Goal: Task Accomplishment & Management: Complete application form

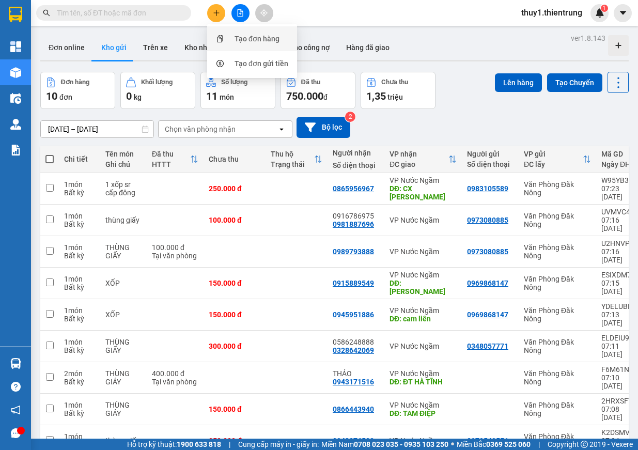
click at [259, 41] on div "Tạo đơn hàng" at bounding box center [257, 38] width 45 height 11
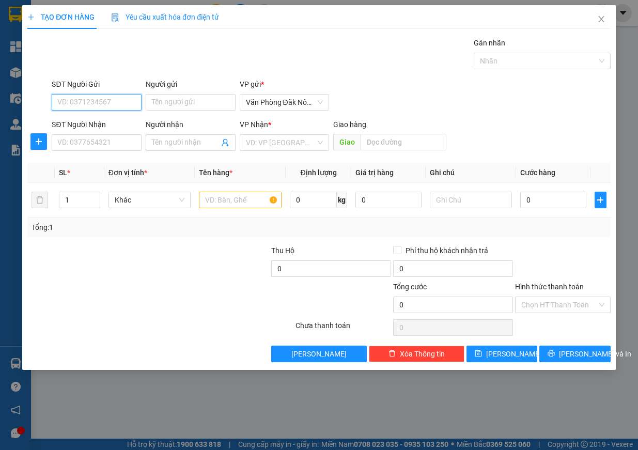
click at [77, 105] on input "SĐT Người Gửi" at bounding box center [97, 102] width 90 height 17
click at [90, 121] on div "0849325456" at bounding box center [97, 122] width 78 height 11
type input "0849325456"
type input "0886453544"
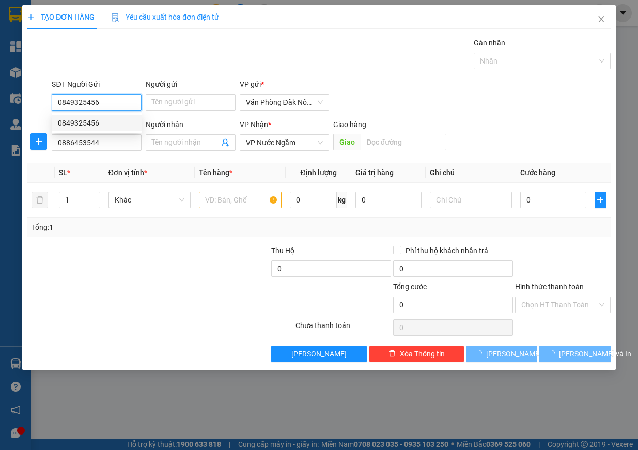
type input "100.000"
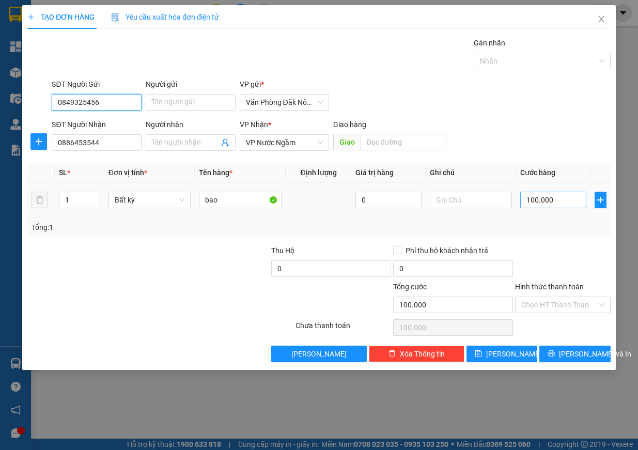
type input "0849325456"
click at [562, 196] on input "100.000" at bounding box center [553, 200] width 66 height 17
type input "1"
type input "154"
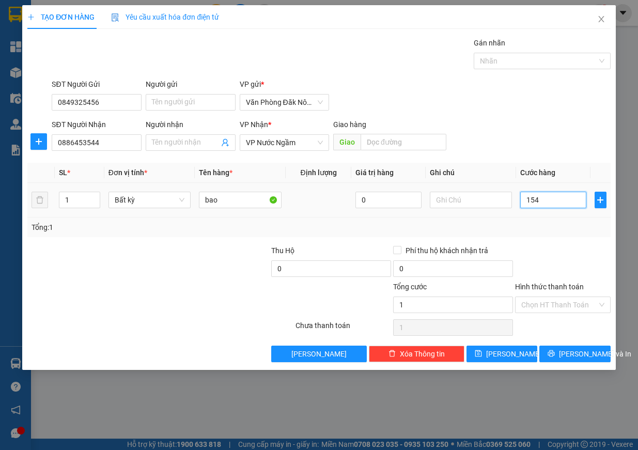
type input "154"
type input "1.540"
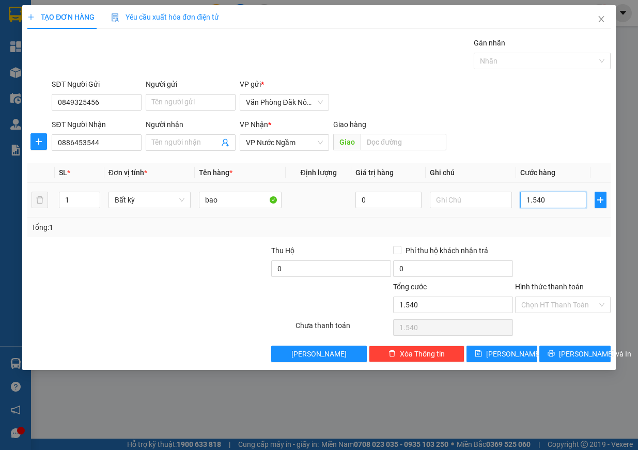
type input "15.400"
type input "154.000"
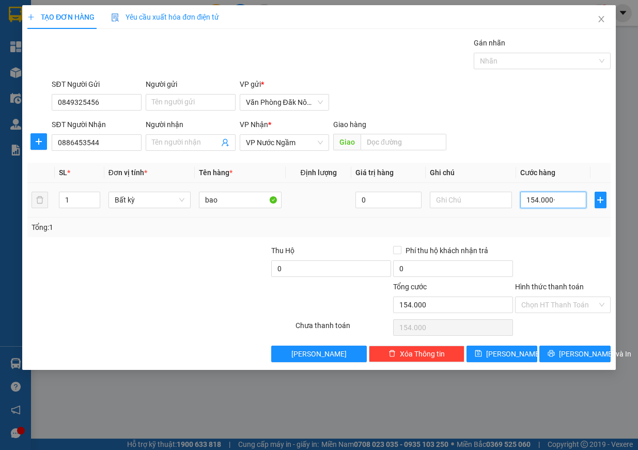
type input "154.000"
type input "15.400"
type input "1.540"
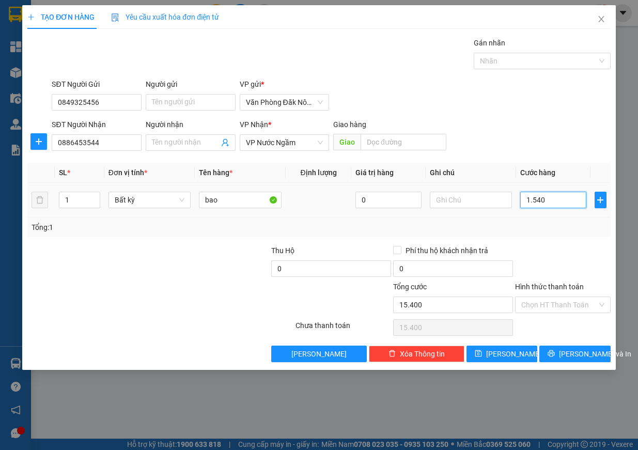
type input "1.540"
type input "154"
type input "15"
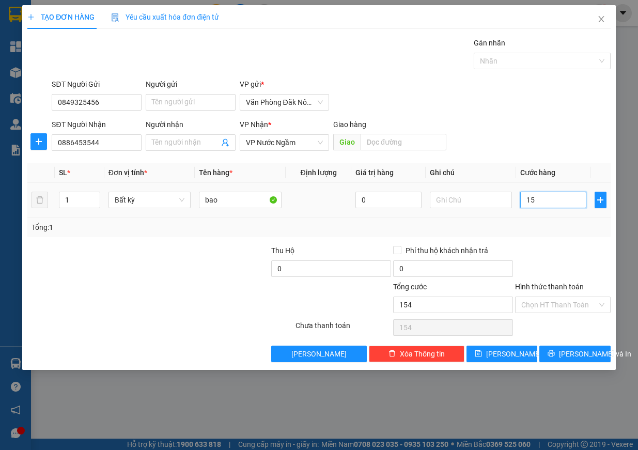
type input "15"
type input "150"
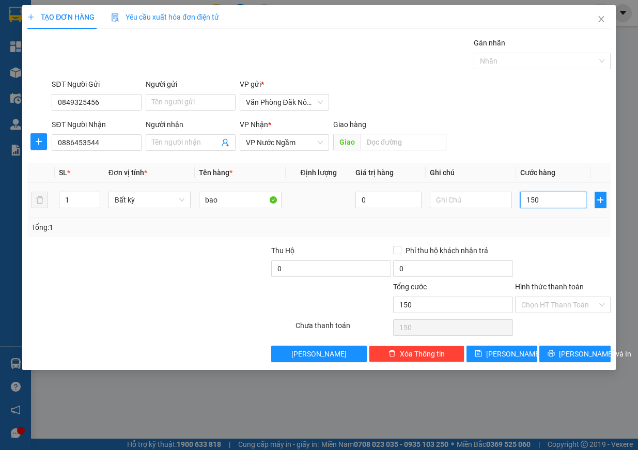
type input "1.500"
type input "15.000"
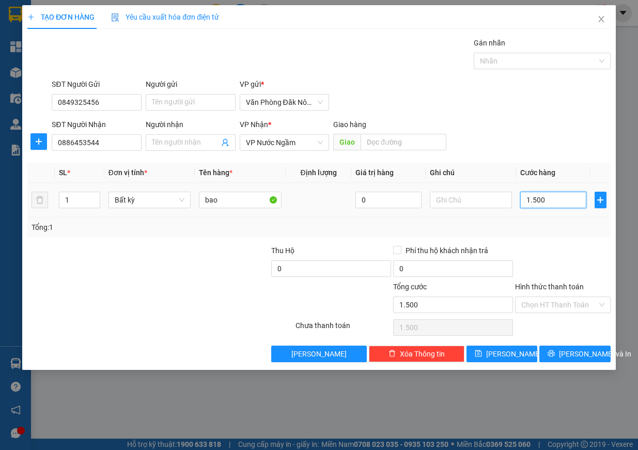
type input "15.000"
type input "150.000"
click at [564, 304] on input "Hình thức thanh toán" at bounding box center [559, 305] width 76 height 16
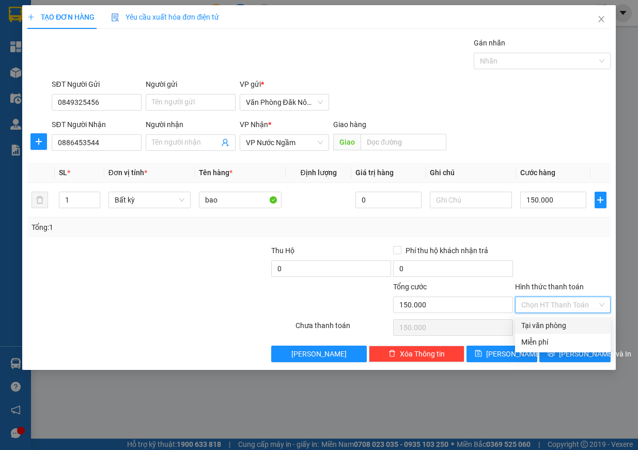
click at [563, 327] on div "Tại văn phòng" at bounding box center [562, 325] width 83 height 11
type input "0"
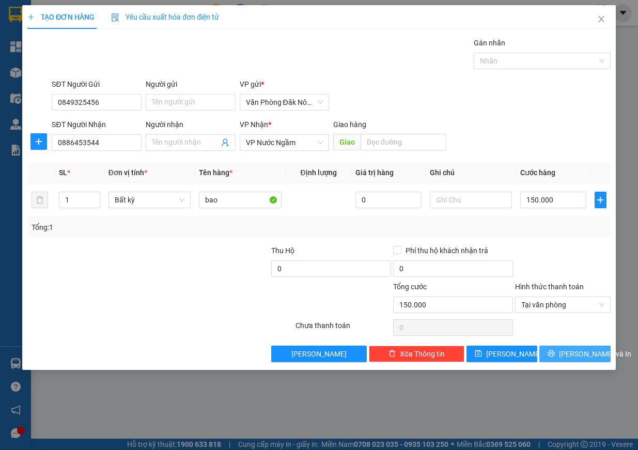
click at [585, 354] on span "Lưu và In" at bounding box center [595, 353] width 72 height 11
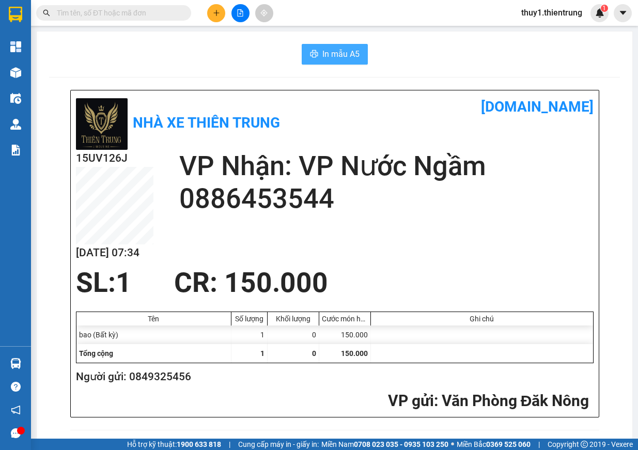
click at [339, 54] on span "In mẫu A5" at bounding box center [340, 54] width 37 height 13
click at [349, 46] on button "In mẫu A5" at bounding box center [335, 54] width 66 height 21
click at [222, 9] on button at bounding box center [216, 13] width 18 height 18
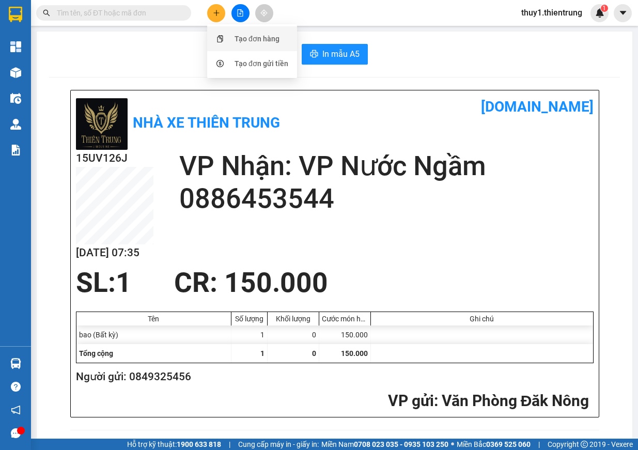
click at [228, 30] on div "Tạo đơn hàng" at bounding box center [252, 39] width 78 height 20
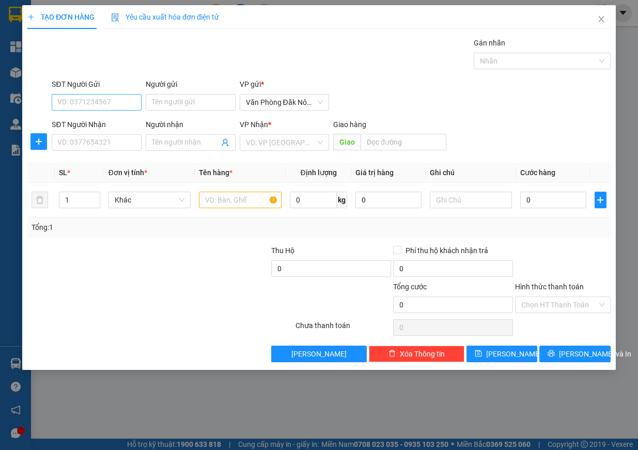
drag, startPoint x: 76, startPoint y: 112, endPoint x: 81, endPoint y: 108, distance: 5.9
click at [80, 110] on div "SĐT Người Gửi VD: 0371234567" at bounding box center [97, 97] width 90 height 36
click at [81, 106] on input "SĐT Người Gửi" at bounding box center [97, 102] width 90 height 17
type input "0986219187"
click at [99, 123] on div "0986219187" at bounding box center [97, 122] width 78 height 11
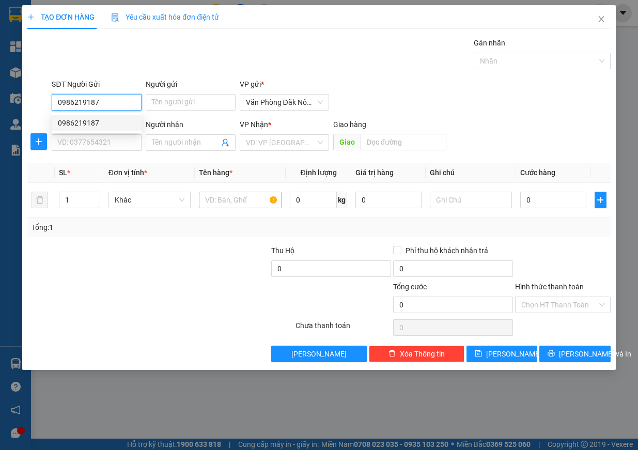
type input "0903211868"
type input "bến thuỷ"
type input "450.000"
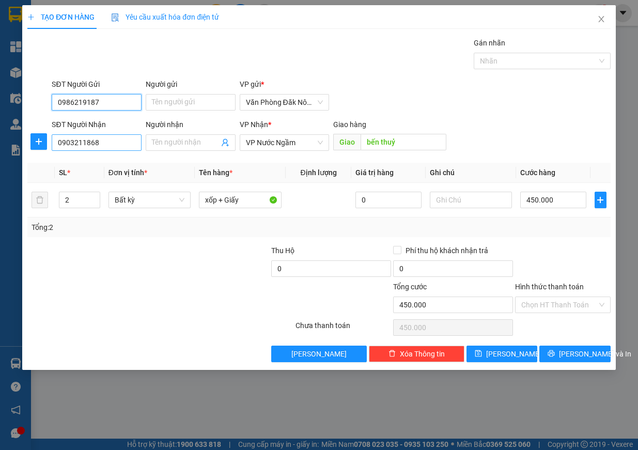
type input "0986219187"
click at [117, 145] on input "0903211868" at bounding box center [97, 142] width 90 height 17
type input "0963238583"
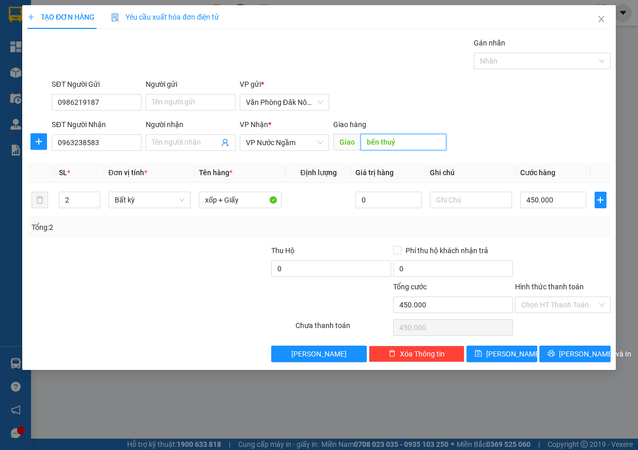
click at [395, 137] on input "bến thuỷ" at bounding box center [404, 142] width 86 height 17
click at [44, 202] on tr "2 Bất kỳ xốp + Giấy 0 450.000" at bounding box center [318, 200] width 583 height 35
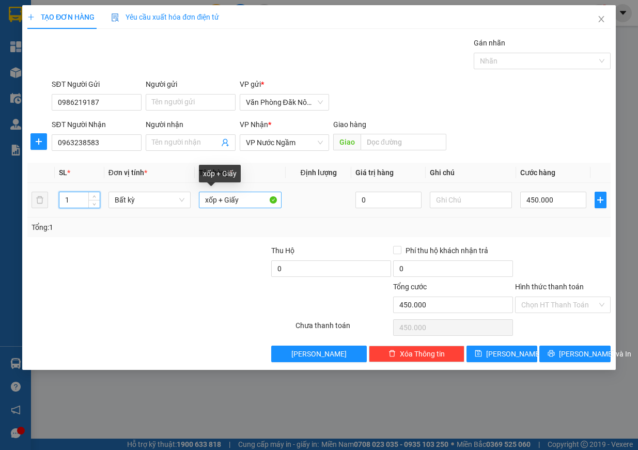
type input "1"
drag, startPoint x: 220, startPoint y: 203, endPoint x: 253, endPoint y: 194, distance: 34.2
click at [250, 193] on input "xốp + Giấy" at bounding box center [240, 200] width 83 height 17
type input "0"
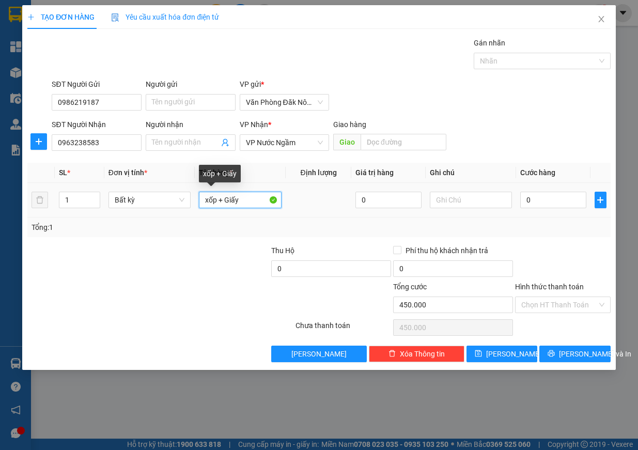
type input "0"
type input "xốp"
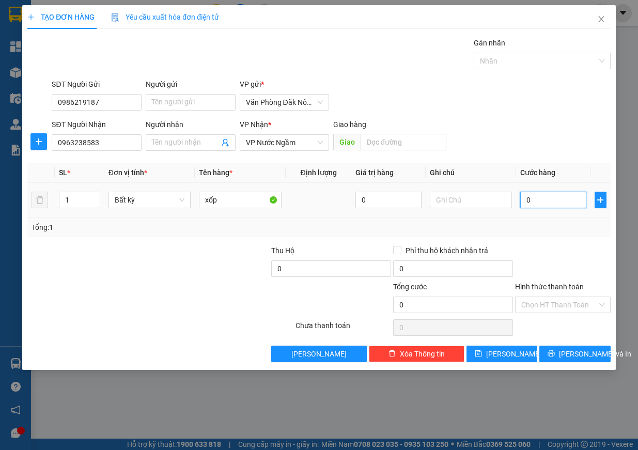
click at [551, 202] on input "0" at bounding box center [553, 200] width 66 height 17
type input "3"
type input "30"
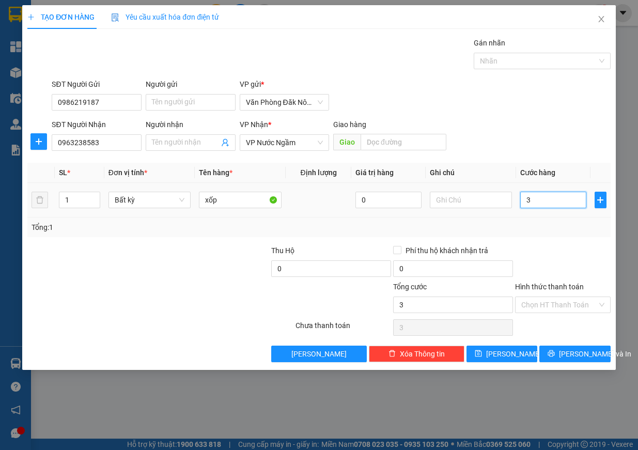
type input "30"
type input "300"
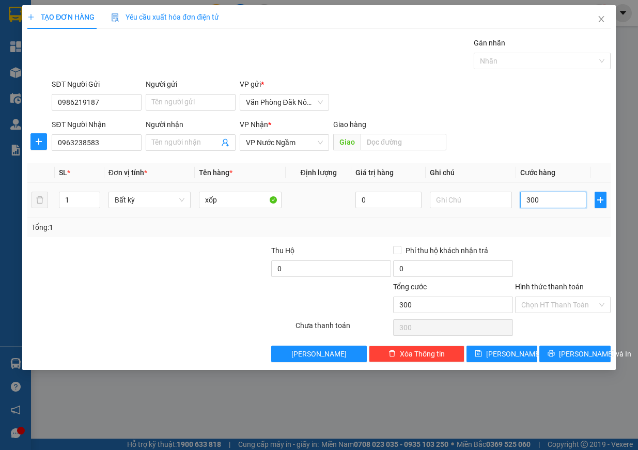
type input "3.000"
type input "30.000"
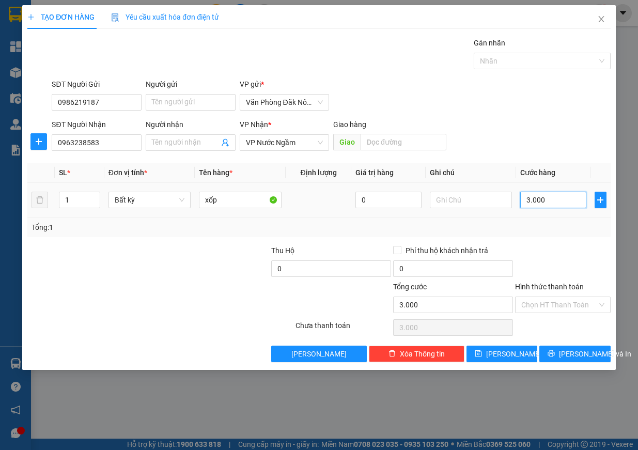
type input "30.000"
type input "300.000"
click at [587, 304] on input "Hình thức thanh toán" at bounding box center [559, 305] width 76 height 16
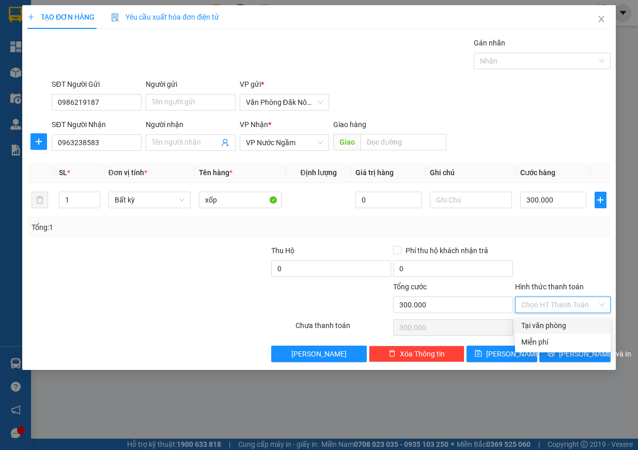
click at [560, 272] on div at bounding box center [563, 263] width 98 height 36
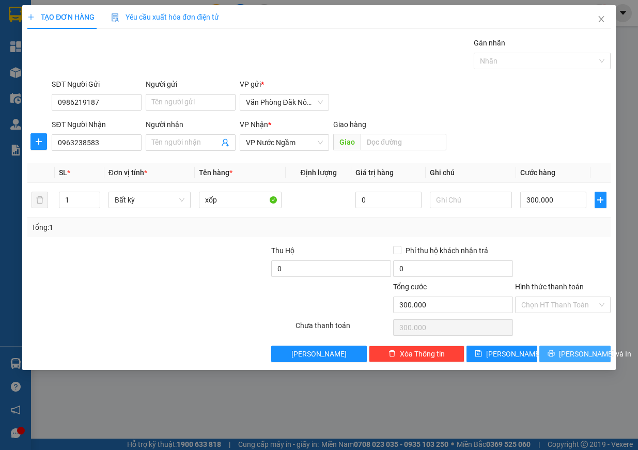
click at [572, 348] on span "Lưu và In" at bounding box center [595, 353] width 72 height 11
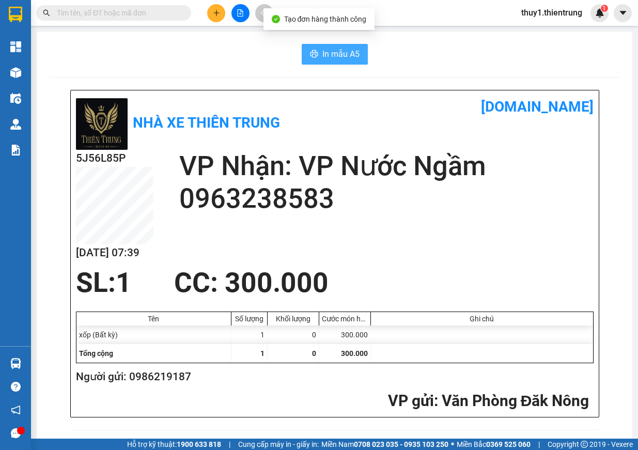
click at [356, 54] on button "In mẫu A5" at bounding box center [335, 54] width 66 height 21
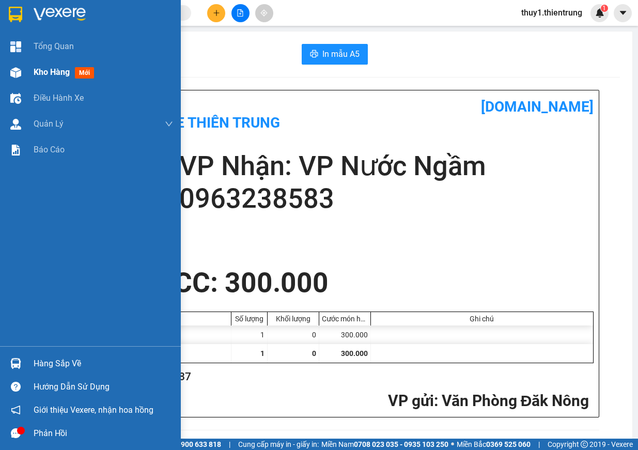
click at [12, 66] on div at bounding box center [16, 73] width 18 height 18
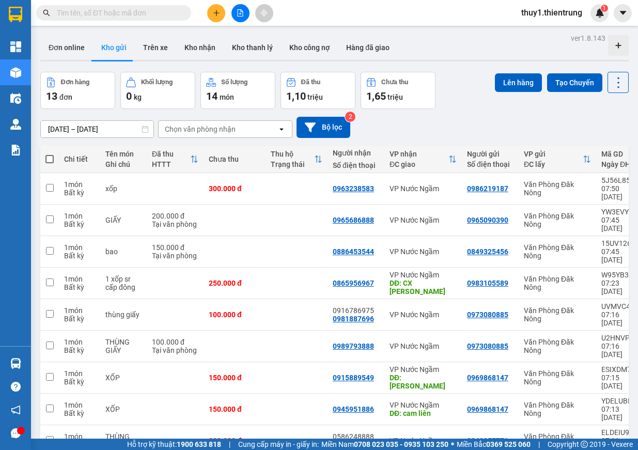
scroll to position [48, 0]
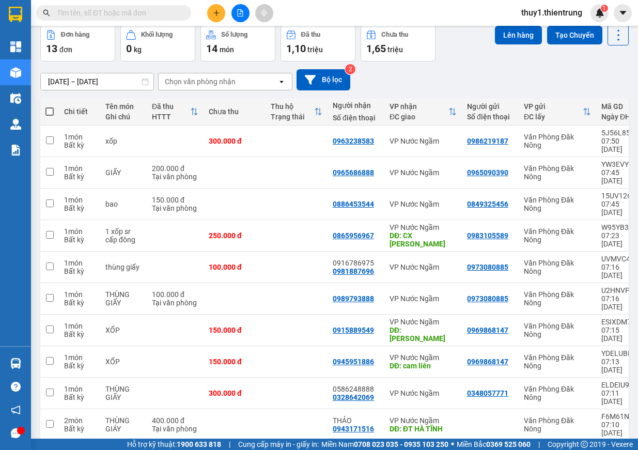
click at [591, 450] on div "10 / trang" at bounding box center [585, 457] width 32 height 10
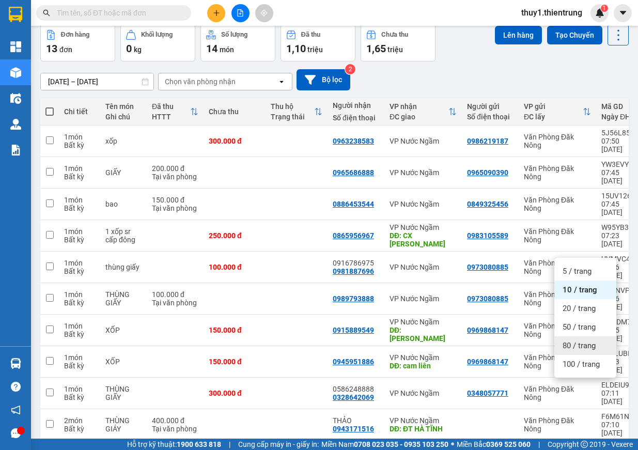
click at [580, 349] on span "80 / trang" at bounding box center [579, 346] width 33 height 10
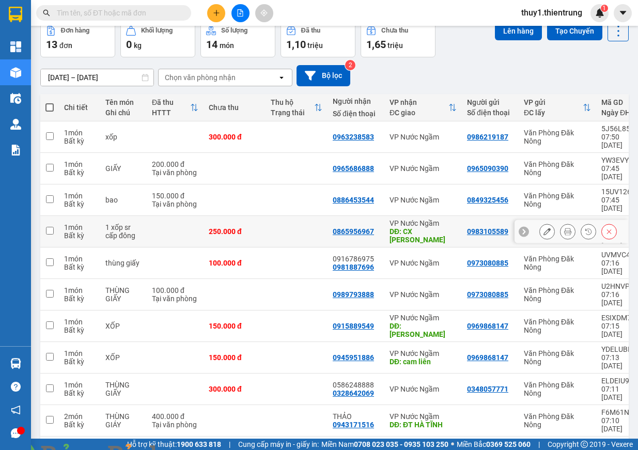
scroll to position [91, 0]
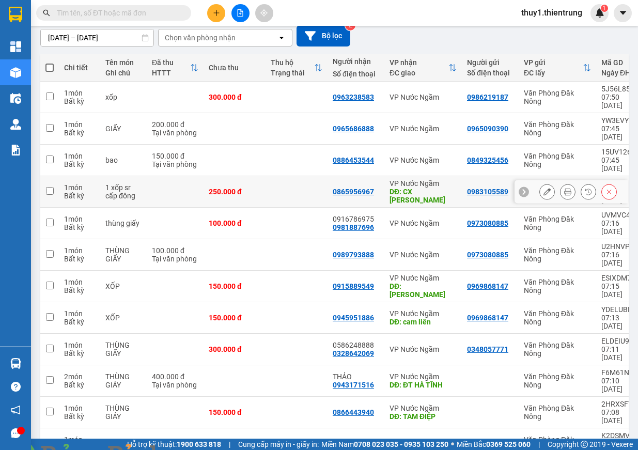
click at [53, 187] on input "checkbox" at bounding box center [50, 191] width 8 height 8
checkbox input "true"
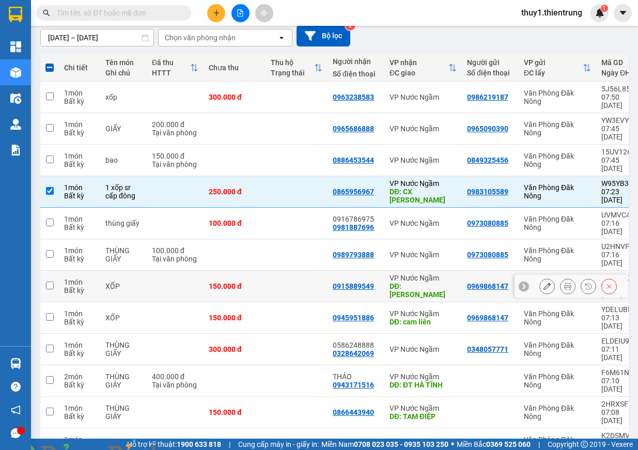
click at [366, 282] on div "0915889549" at bounding box center [353, 286] width 41 height 8
click at [48, 282] on input "checkbox" at bounding box center [50, 286] width 8 height 8
checkbox input "true"
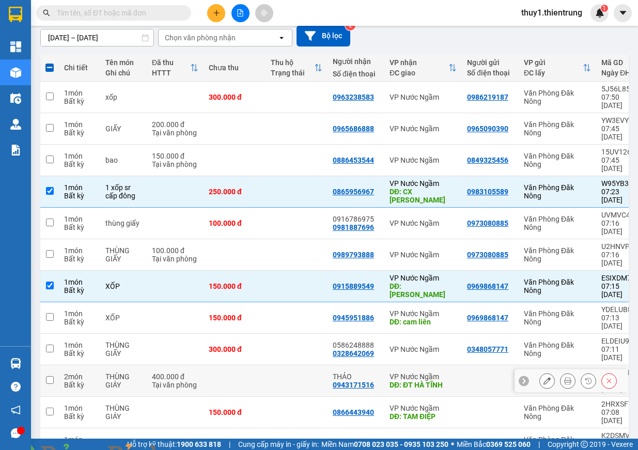
click at [111, 373] on div "THÙNG GIÁY" at bounding box center [123, 381] width 36 height 17
checkbox input "true"
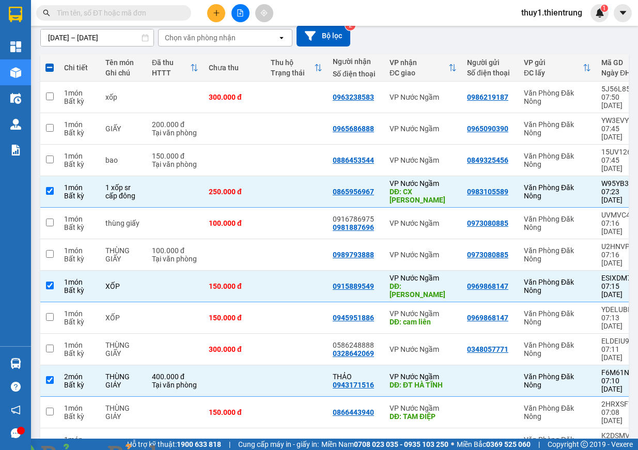
checkbox input "true"
click at [121, 302] on td "XỐP" at bounding box center [123, 318] width 47 height 32
checkbox input "true"
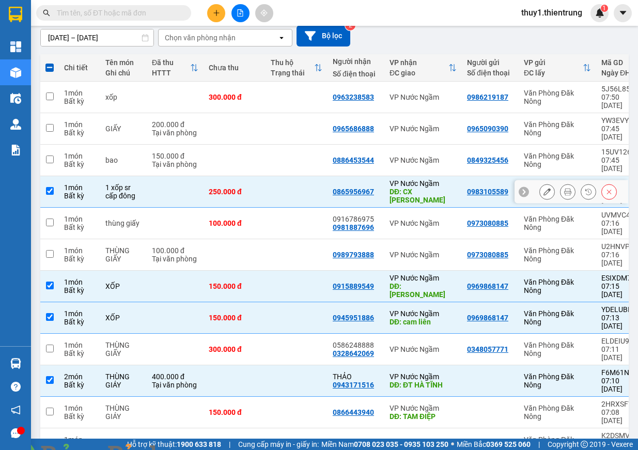
drag, startPoint x: 76, startPoint y: 162, endPoint x: 79, endPoint y: 188, distance: 26.5
click at [78, 183] on div "1 món" at bounding box center [79, 187] width 31 height 8
checkbox input "false"
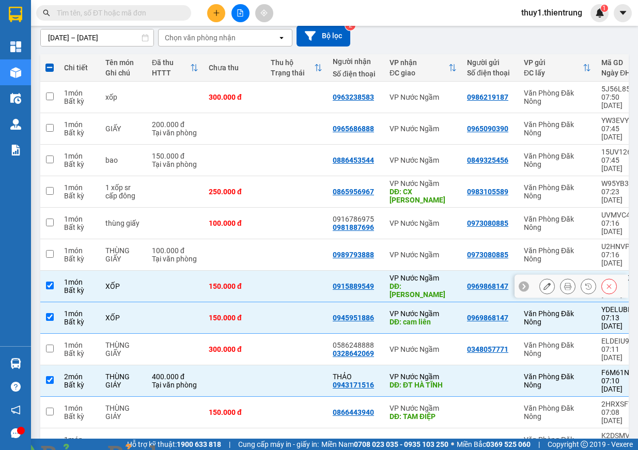
click at [80, 278] on div "1 món" at bounding box center [79, 282] width 31 height 8
checkbox input "false"
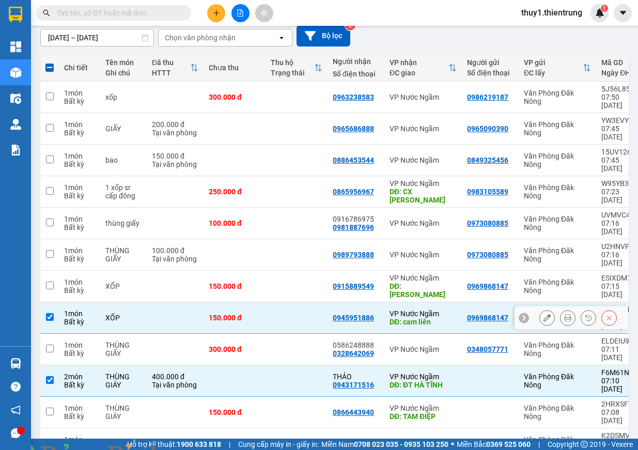
click at [80, 318] on div "Bất kỳ" at bounding box center [79, 322] width 31 height 8
checkbox input "false"
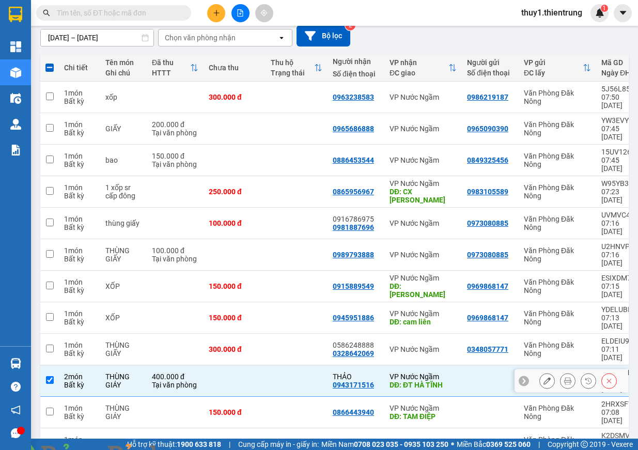
click at [78, 381] on div "Bất kỳ" at bounding box center [79, 385] width 31 height 8
checkbox input "false"
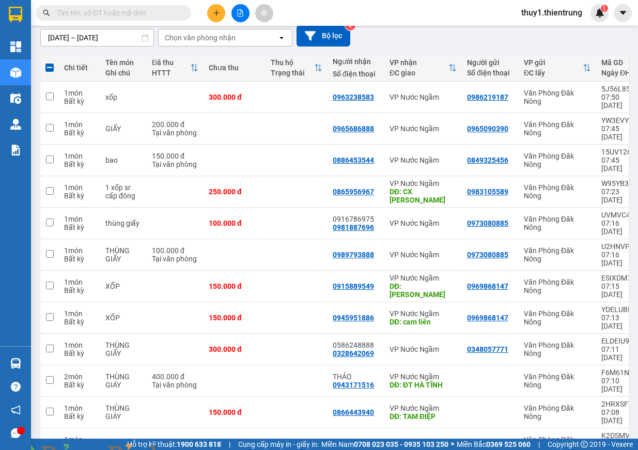
checkbox input "false"
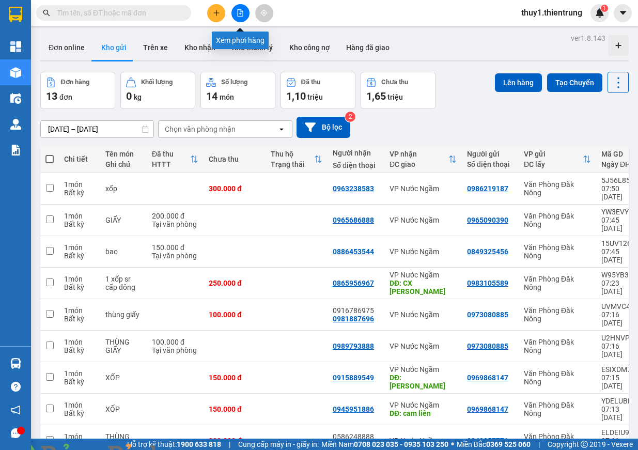
click at [239, 14] on icon "file-add" at bounding box center [240, 12] width 7 height 7
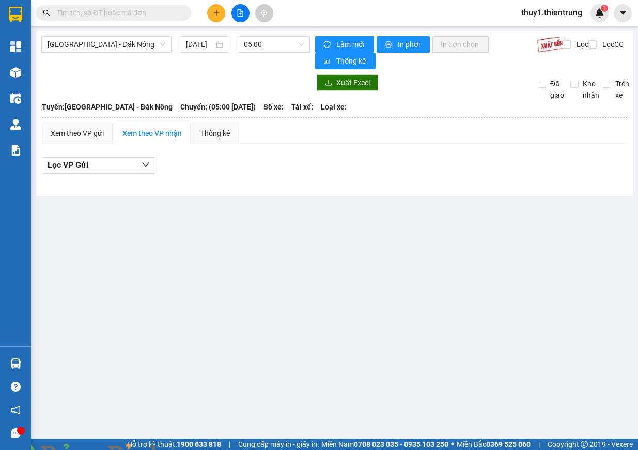
click at [271, 35] on div "Hà Nội - Đăk Nông 15/09/2025 05:00 Làm mới In phơi In đơn chọn Thống kê Lọc CR …" at bounding box center [334, 113] width 597 height 165
click at [271, 44] on span "05:00" at bounding box center [274, 45] width 60 height 16
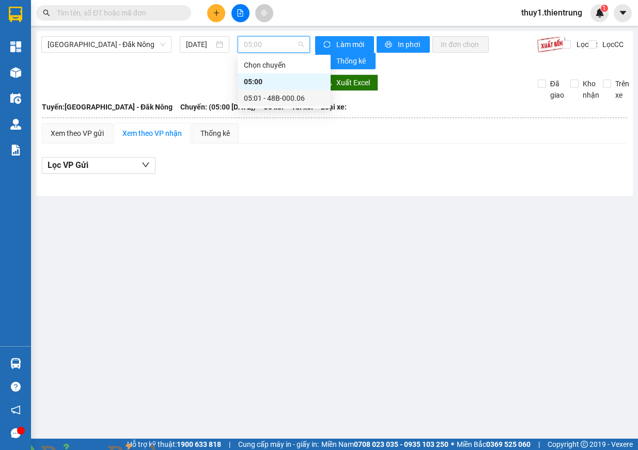
click at [284, 94] on div "05:01 - 48B-000.06" at bounding box center [284, 98] width 81 height 11
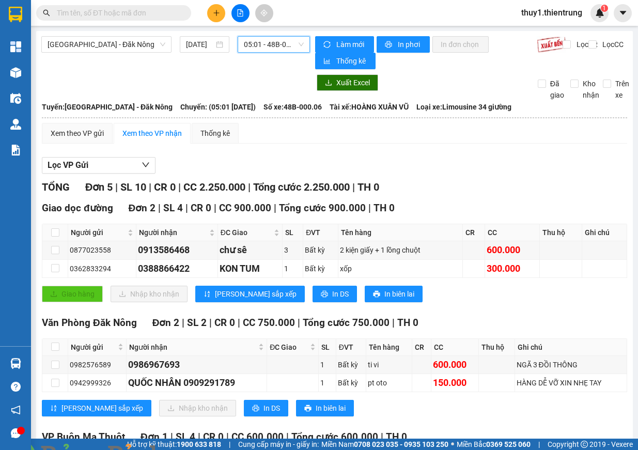
click at [216, 11] on icon "plus" at bounding box center [216, 12] width 7 height 7
click at [247, 42] on div "Tạo đơn hàng" at bounding box center [257, 38] width 45 height 11
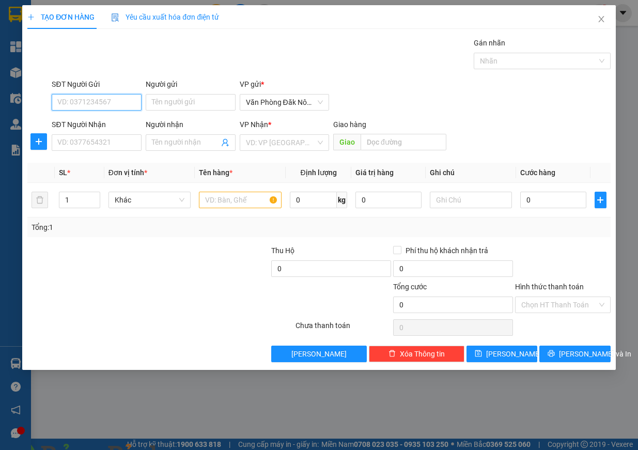
click at [89, 105] on input "SĐT Người Gửi" at bounding box center [97, 102] width 90 height 17
type input "0986799937"
click at [70, 121] on div "0986799937 - A" at bounding box center [97, 122] width 78 height 11
type input "A"
type input "0962703746"
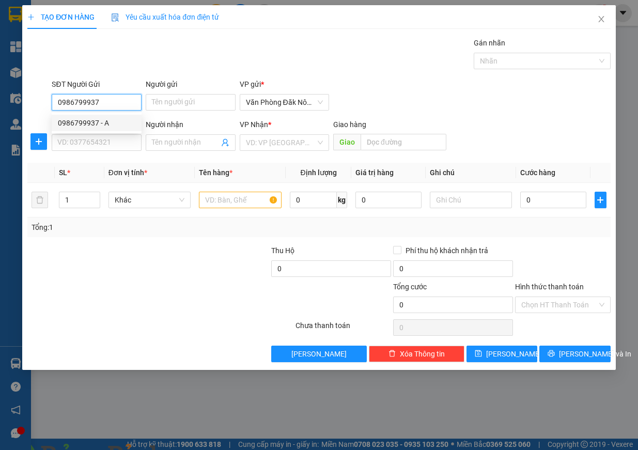
type input "NGHI SƠN"
type input "150.000"
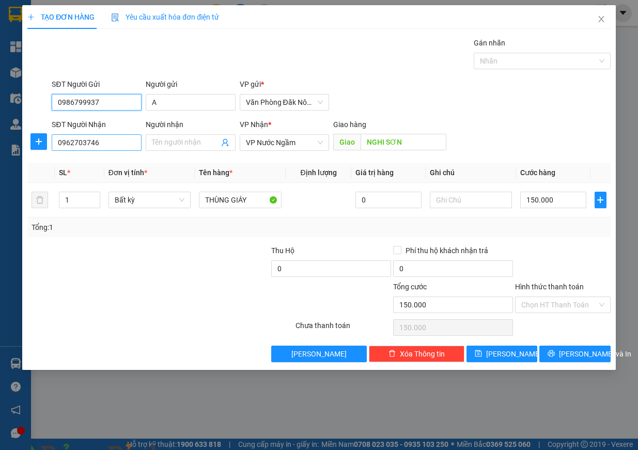
type input "0986799937"
click at [124, 142] on input "0962703746" at bounding box center [97, 142] width 90 height 17
type input "0945843015"
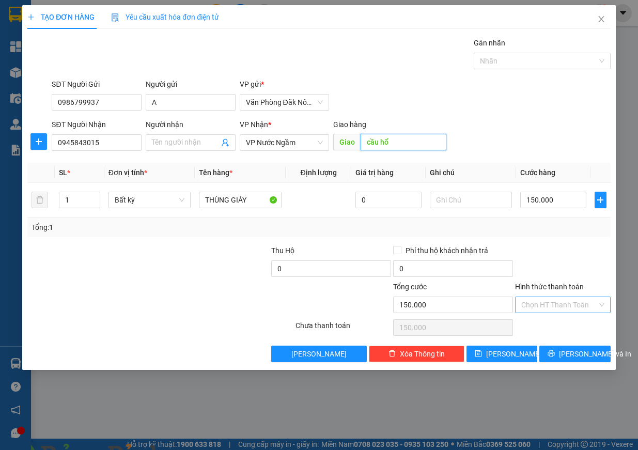
type input "cầu hổ"
click at [576, 306] on input "Hình thức thanh toán" at bounding box center [559, 305] width 76 height 16
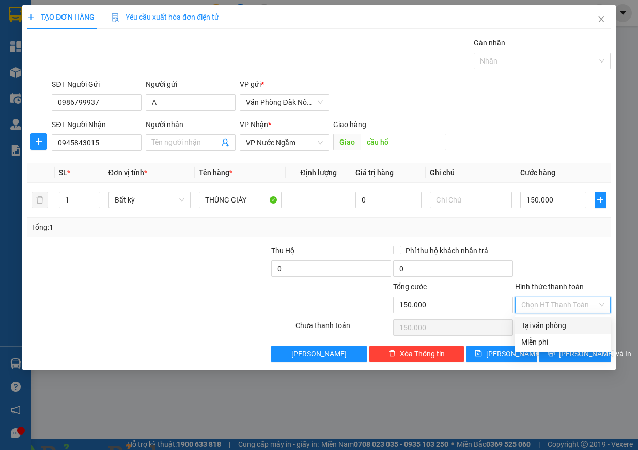
click at [572, 323] on div "Tại văn phòng" at bounding box center [562, 325] width 83 height 11
type input "0"
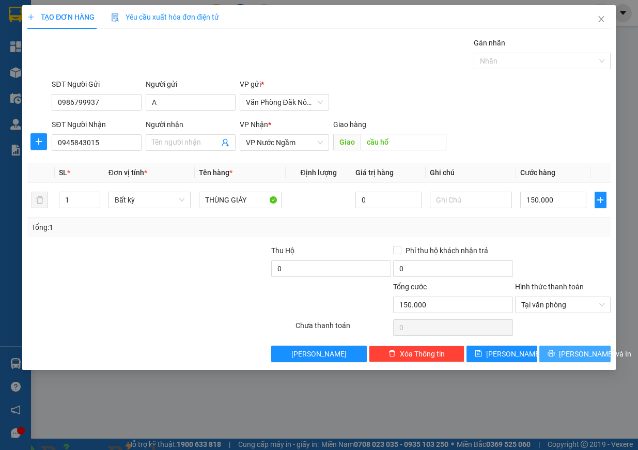
click at [582, 351] on span "Lưu và In" at bounding box center [595, 353] width 72 height 11
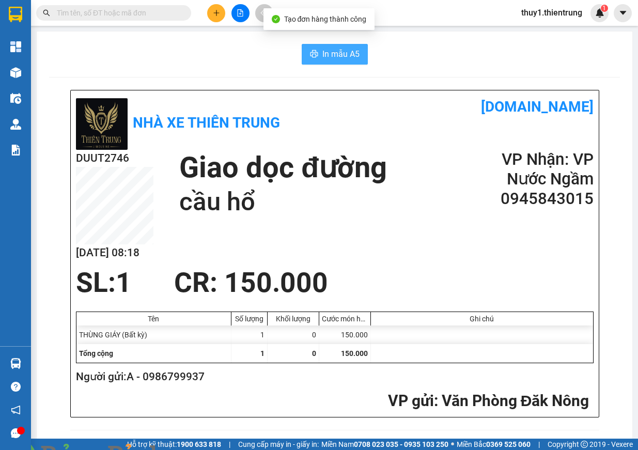
click at [333, 58] on span "In mẫu A5" at bounding box center [340, 54] width 37 height 13
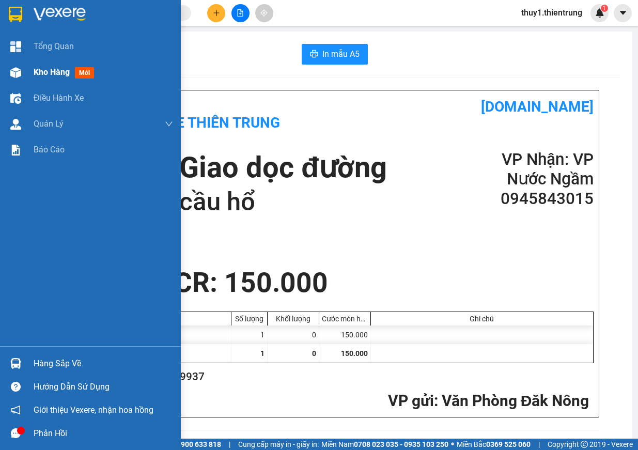
click at [22, 70] on div at bounding box center [16, 73] width 18 height 18
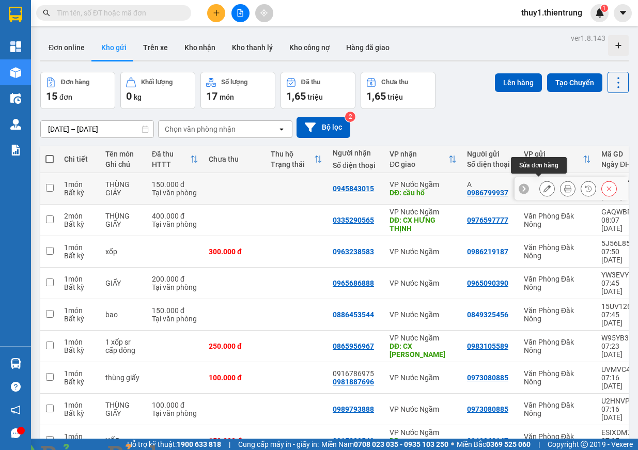
click at [544, 187] on icon at bounding box center [547, 188] width 7 height 7
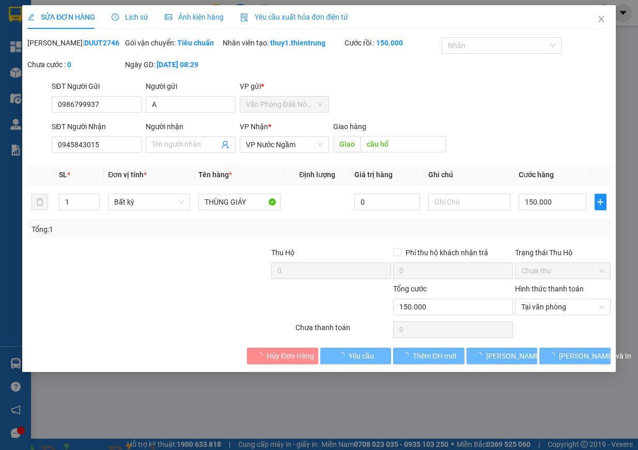
type input "0986799937"
type input "A"
type input "0945843015"
type input "cầu hổ"
type input "150.000"
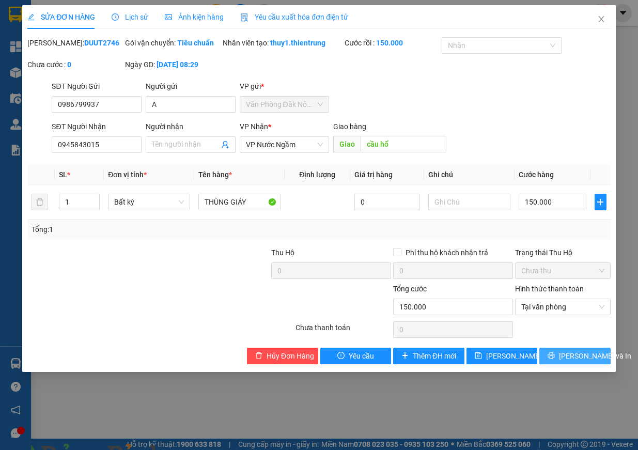
click at [569, 362] on span "Lưu và In" at bounding box center [595, 355] width 72 height 11
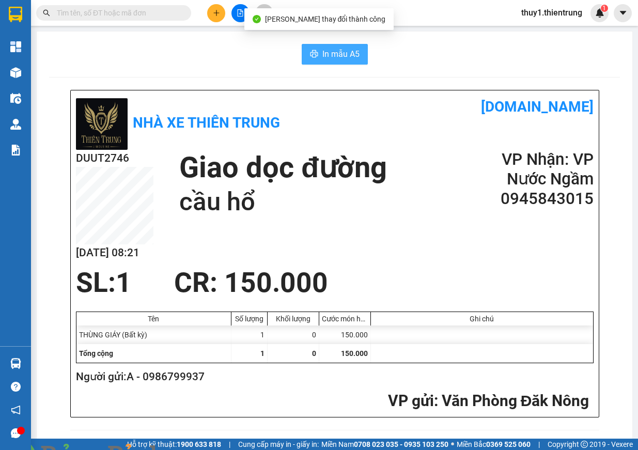
click at [323, 55] on span "In mẫu A5" at bounding box center [340, 54] width 37 height 13
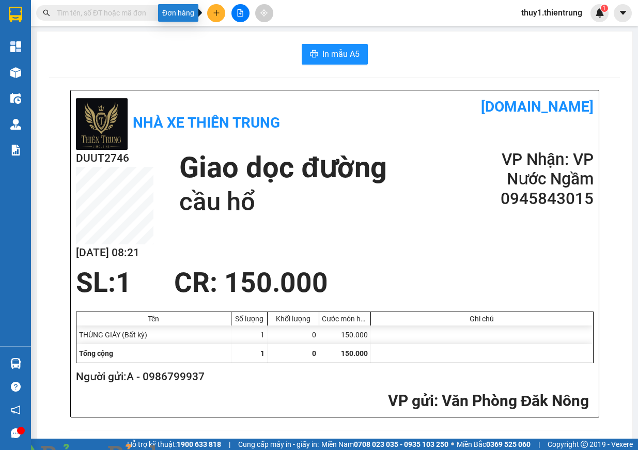
click at [223, 16] on button at bounding box center [216, 13] width 18 height 18
click at [269, 43] on div "Tạo đơn hàng" at bounding box center [257, 38] width 45 height 11
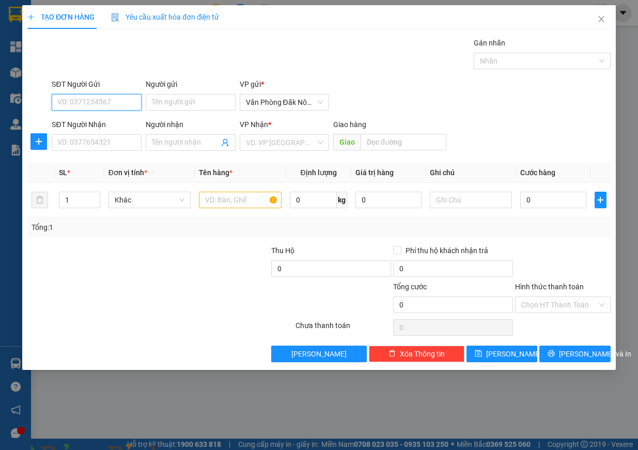
click at [83, 106] on input "SĐT Người Gửi" at bounding box center [97, 102] width 90 height 17
type input "0935758010"
click at [117, 144] on input "SĐT Người Nhận" at bounding box center [97, 142] width 90 height 17
drag, startPoint x: 58, startPoint y: 104, endPoint x: 107, endPoint y: 104, distance: 49.1
click at [107, 104] on input "0935758010" at bounding box center [97, 102] width 90 height 17
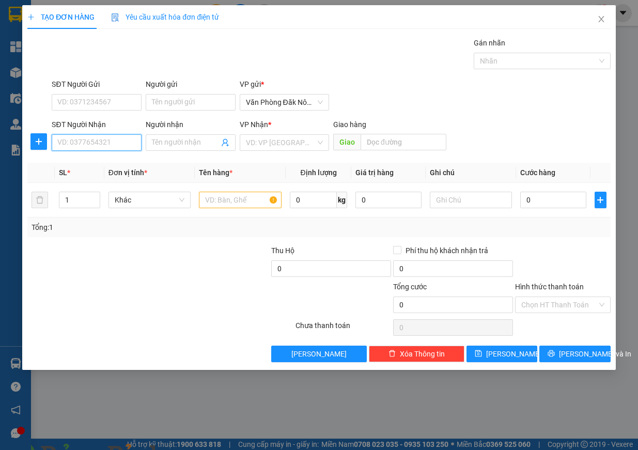
click at [106, 138] on input "SĐT Người Nhận" at bounding box center [97, 142] width 90 height 17
paste input "0935758010"
type input "0935758010"
click at [75, 99] on input "SĐT Người Gửi" at bounding box center [97, 102] width 90 height 17
type input "0935718217"
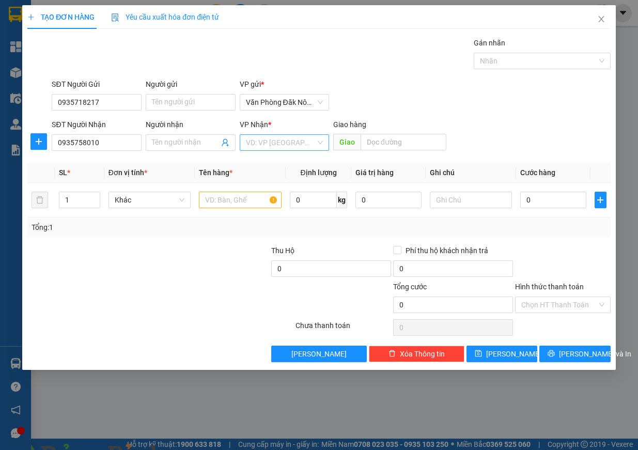
drag, startPoint x: 270, startPoint y: 141, endPoint x: 280, endPoint y: 146, distance: 11.3
click at [273, 141] on input "search" at bounding box center [281, 143] width 70 height 16
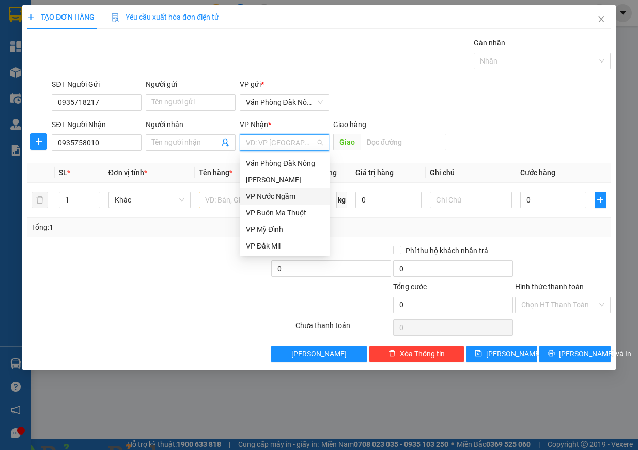
click at [276, 193] on div "VP Nước Ngầm" at bounding box center [285, 196] width 78 height 11
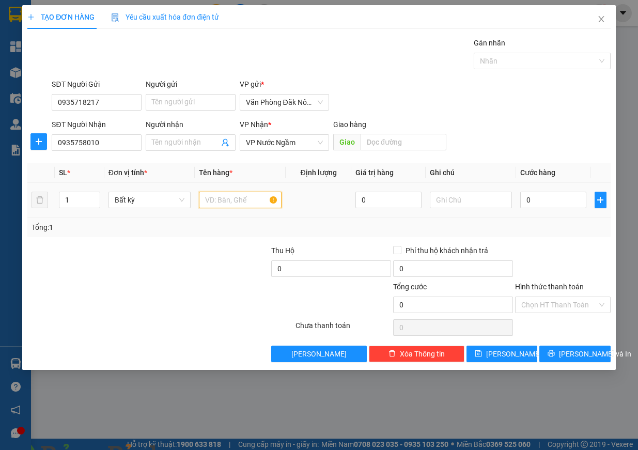
click at [234, 202] on input "text" at bounding box center [240, 200] width 83 height 17
type input "xe vi son"
click at [459, 198] on input "text" at bounding box center [471, 200] width 83 height 17
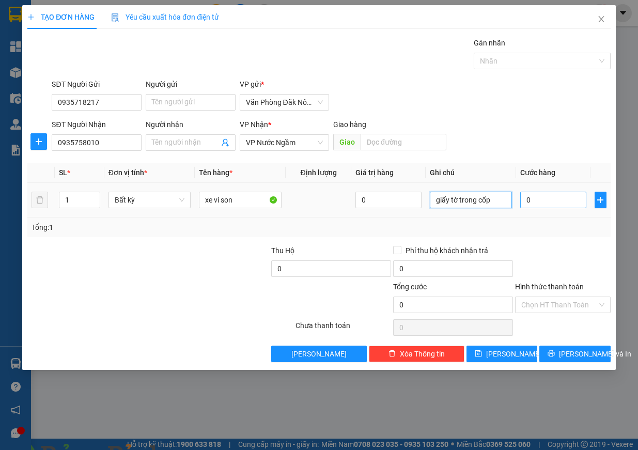
type input "giấy tờ trong cốp"
click at [557, 204] on input "0" at bounding box center [553, 200] width 66 height 17
type input "1"
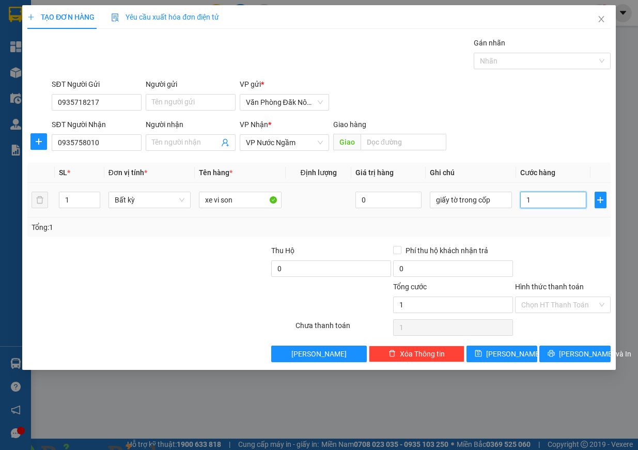
type input "12"
type input "120"
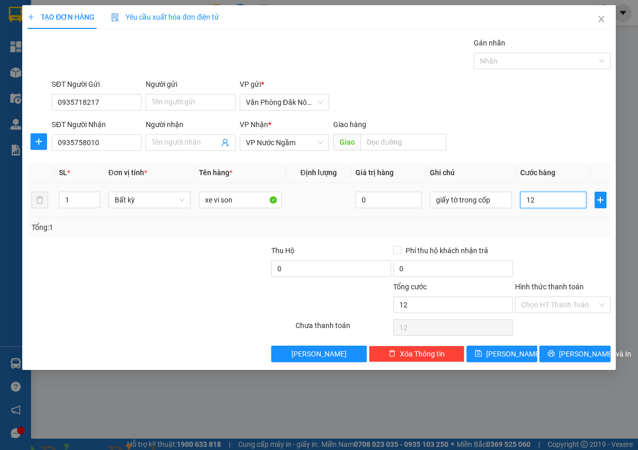
type input "120"
type input "1.200"
type input "12.000"
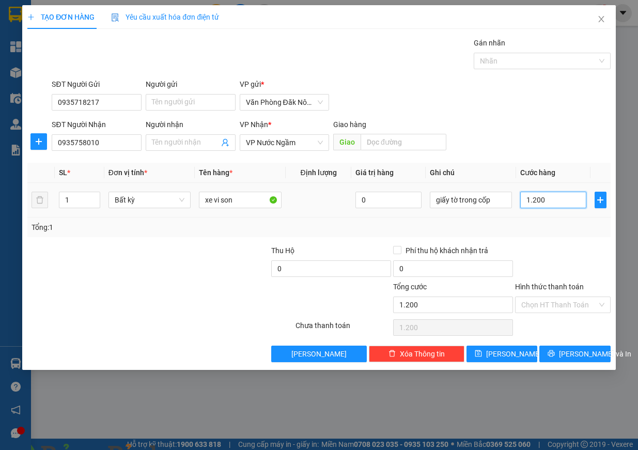
type input "12.000"
type input "120.000"
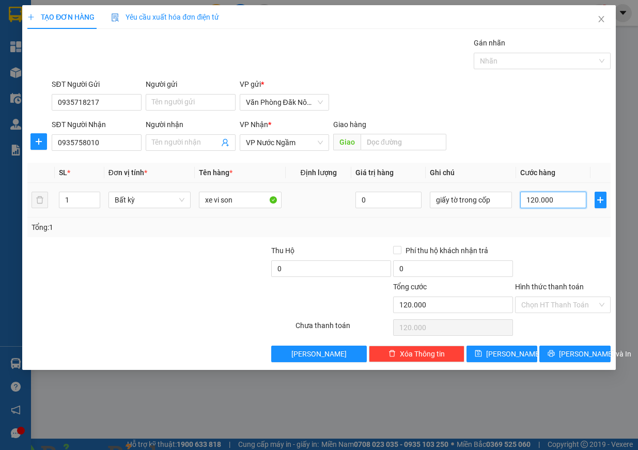
type input "1.200.000"
click at [572, 307] on input "Hình thức thanh toán" at bounding box center [559, 305] width 76 height 16
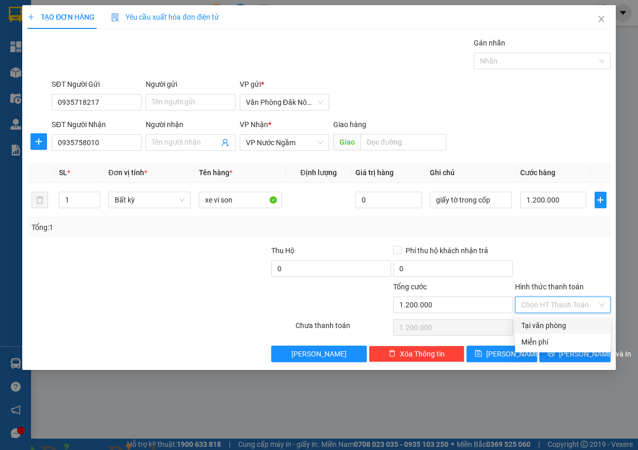
click at [567, 322] on div "Tại văn phòng" at bounding box center [562, 325] width 83 height 11
type input "0"
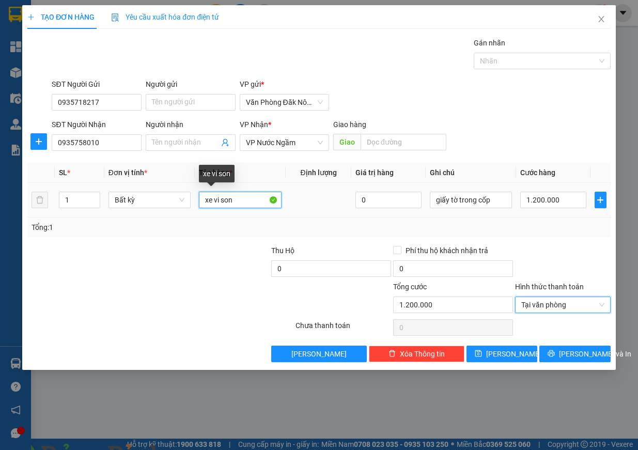
click at [246, 196] on input "xe vi son" at bounding box center [240, 200] width 83 height 17
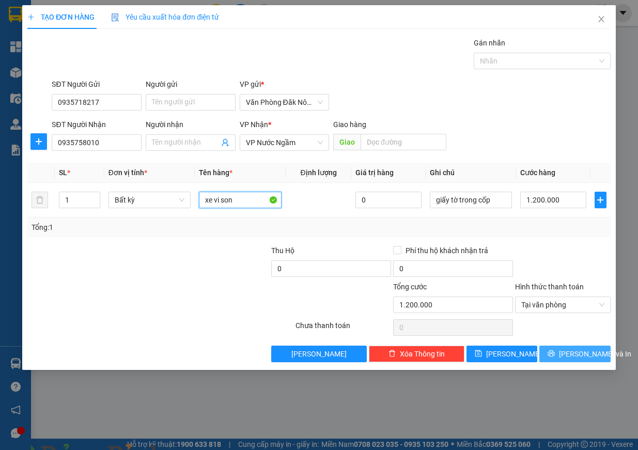
type input "xe vi son"
click at [563, 351] on button "Lưu và In" at bounding box center [574, 354] width 71 height 17
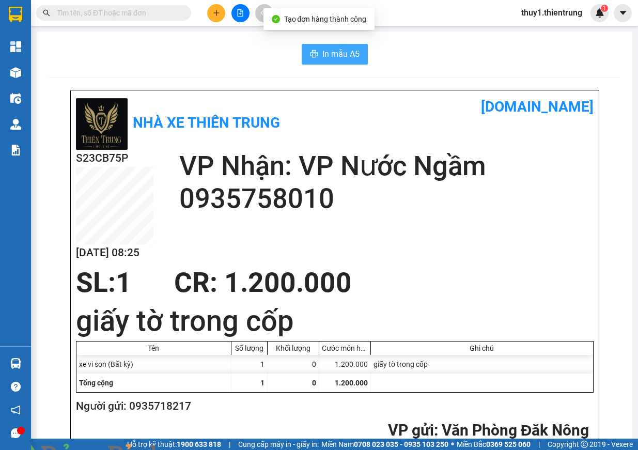
click at [315, 49] on button "In mẫu A5" at bounding box center [335, 54] width 66 height 21
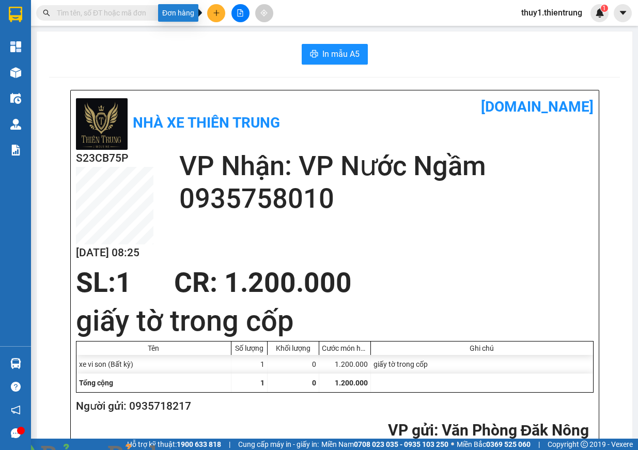
click at [221, 18] on button at bounding box center [216, 13] width 18 height 18
click at [269, 40] on div "Tạo đơn hàng" at bounding box center [257, 38] width 45 height 11
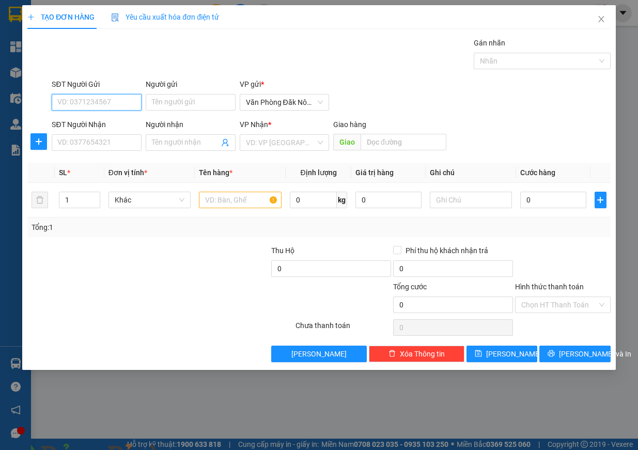
drag, startPoint x: 66, startPoint y: 105, endPoint x: 73, endPoint y: 105, distance: 6.7
click at [67, 105] on input "SĐT Người Gửi" at bounding box center [97, 102] width 90 height 17
type input "0985370737"
click at [95, 125] on div "0985370737" at bounding box center [97, 122] width 78 height 11
type input "0986386484"
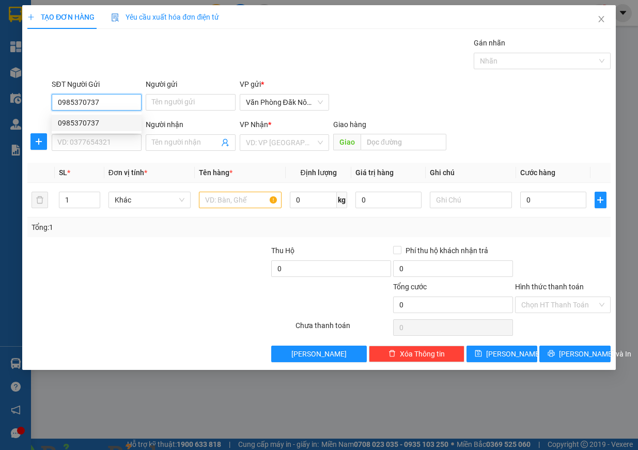
type input "ĐẠO"
type input "NGHĨA TRANG-THANH HÓA"
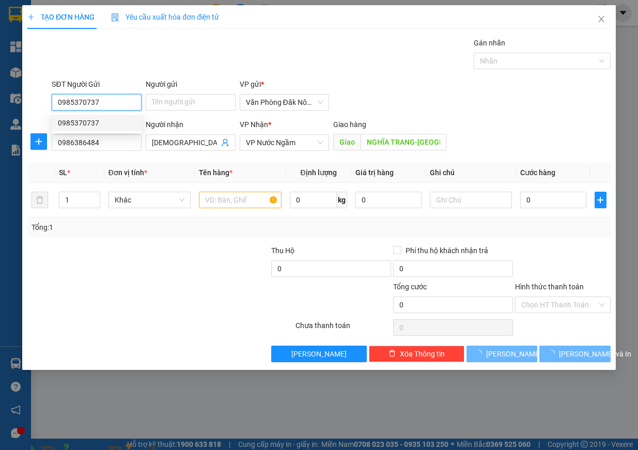
type input "350.000"
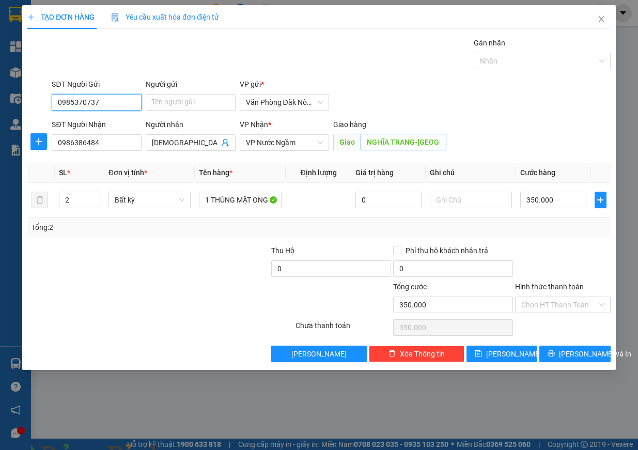
type input "0985370737"
click at [419, 143] on input "NGHĨA TRANG-THANH HÓA" at bounding box center [404, 142] width 86 height 17
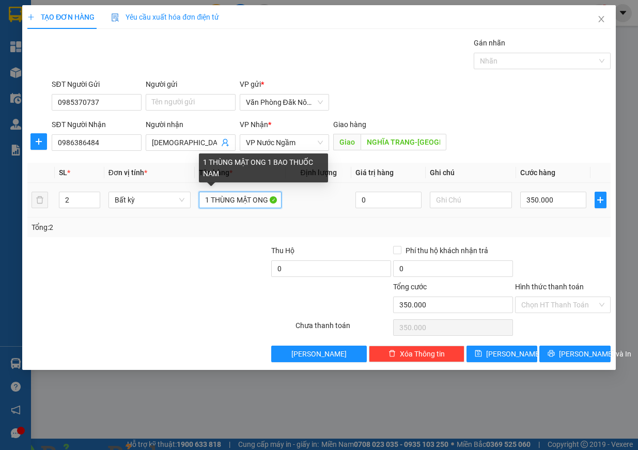
click at [233, 204] on input "1 THÙNG MẬT ONG 1 BAO THUỐC NAM" at bounding box center [240, 200] width 83 height 17
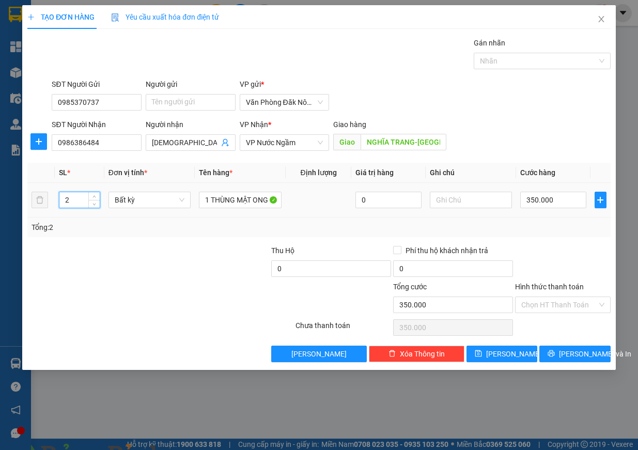
click at [45, 197] on tr "2 Bất kỳ 1 THÙNG MẬT ONG 1 BAO THUỐC NAM 0 350.000" at bounding box center [318, 200] width 583 height 35
type input "1"
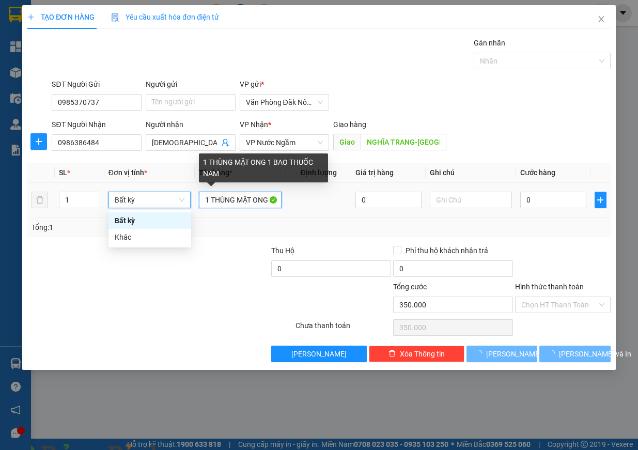
type input "0"
click at [232, 203] on input "1 THÙNG MẬT ONG 1 BAO THUỐC NAM" at bounding box center [240, 200] width 83 height 17
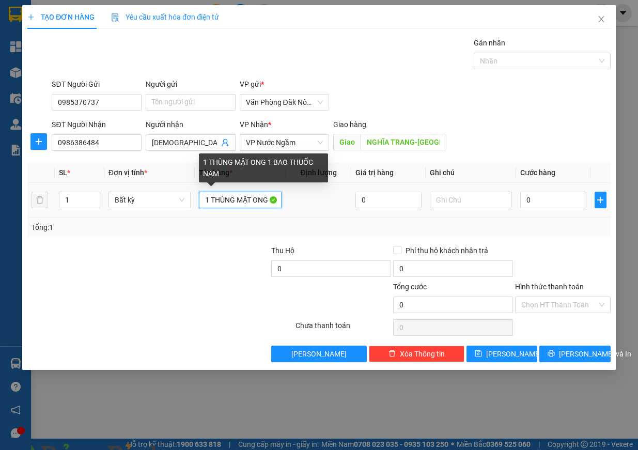
click at [233, 201] on input "1 THÙNG MẬT ONG 1 BAO THUỐC NAM" at bounding box center [240, 200] width 83 height 17
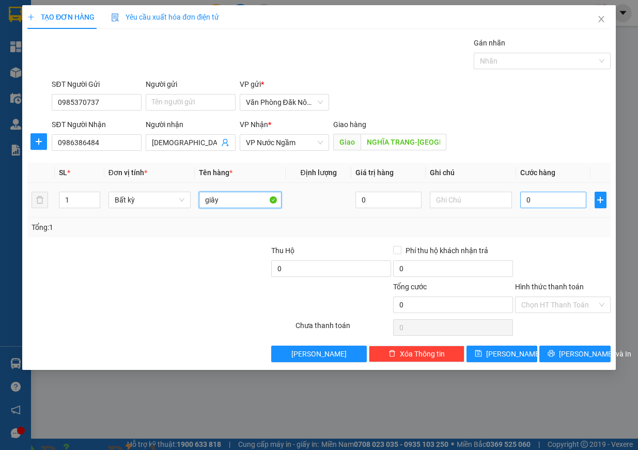
type input "giây"
click at [538, 200] on input "0" at bounding box center [553, 200] width 66 height 17
type input "2"
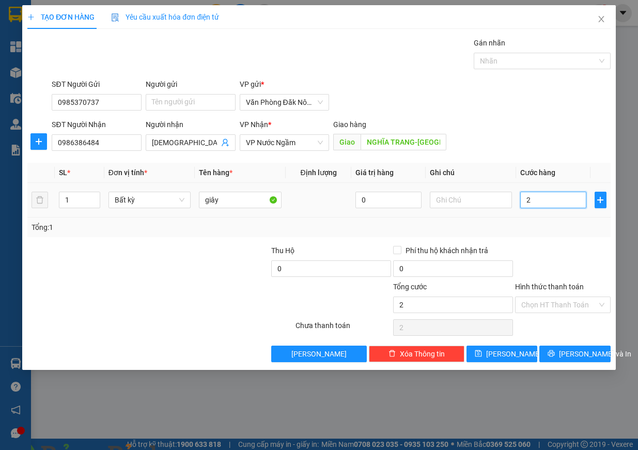
type input "25"
type input "250"
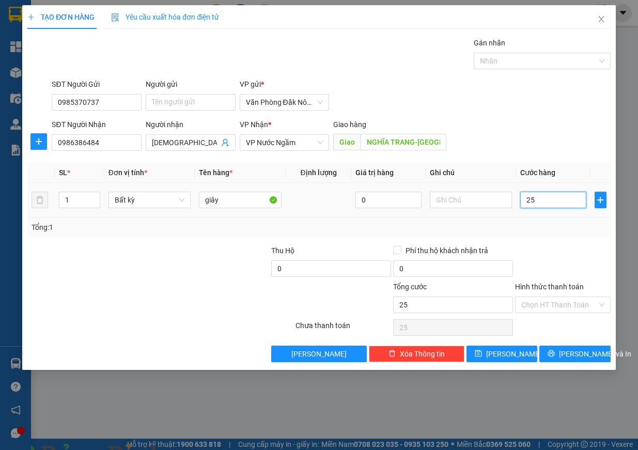
type input "250"
type input "2.500"
type input "25.000"
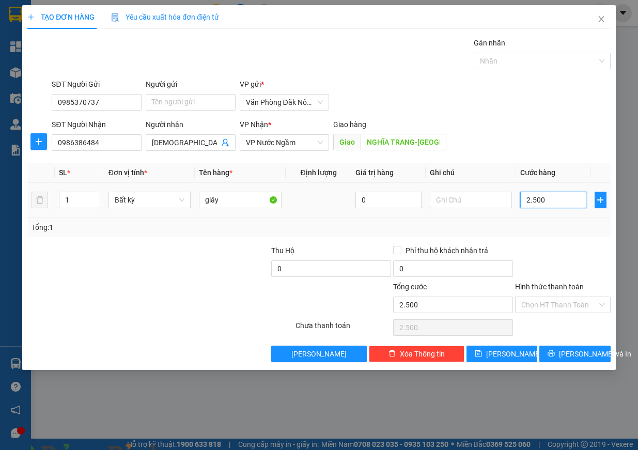
type input "25.000"
type input "250.000"
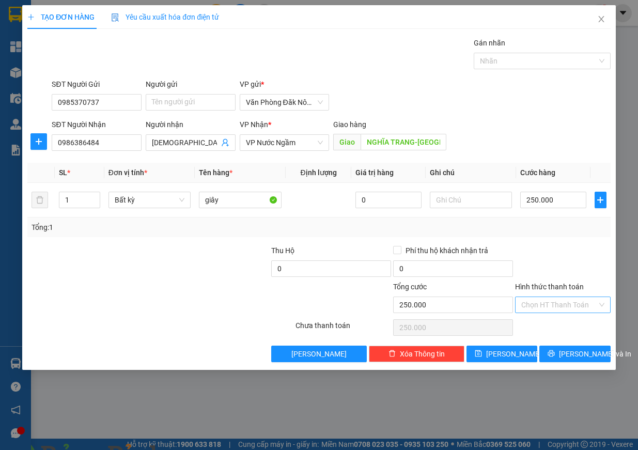
drag, startPoint x: 583, startPoint y: 295, endPoint x: 580, endPoint y: 304, distance: 9.2
click at [582, 299] on div "Hình thức thanh toán Chọn HT Thanh Toán" at bounding box center [563, 299] width 96 height 36
click at [580, 307] on input "Hình thức thanh toán" at bounding box center [559, 305] width 76 height 16
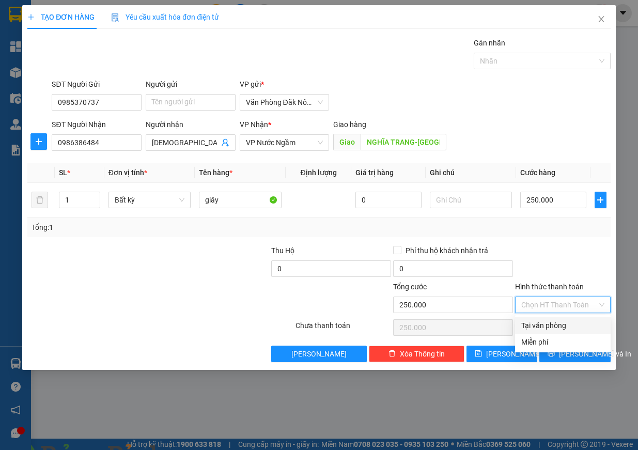
click at [568, 329] on div "Tại văn phòng" at bounding box center [562, 325] width 83 height 11
type input "0"
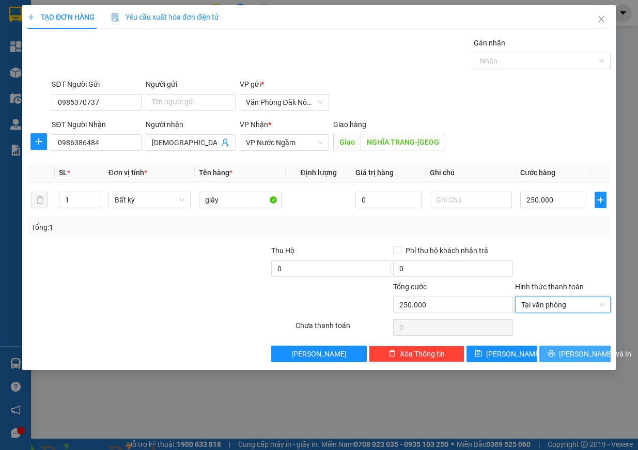
click at [577, 358] on span "Lưu và In" at bounding box center [595, 353] width 72 height 11
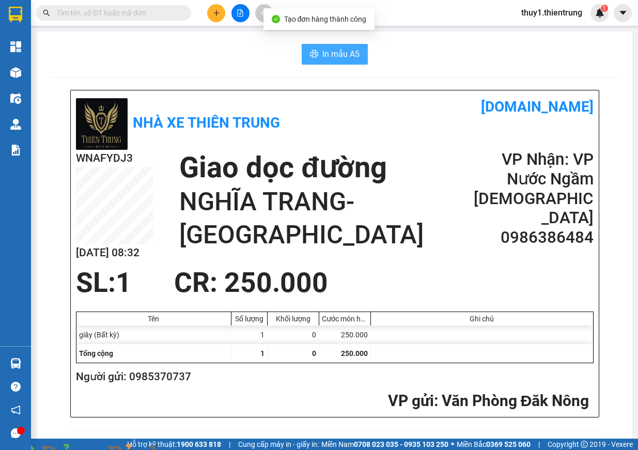
click at [344, 45] on button "In mẫu A5" at bounding box center [335, 54] width 66 height 21
click at [224, 450] on div "Hỗ trợ kỹ thuật: 1900 633 818 | Cung cấp máy in - giấy in: Miền Nam 0708 023 03…" at bounding box center [316, 444] width 633 height 11
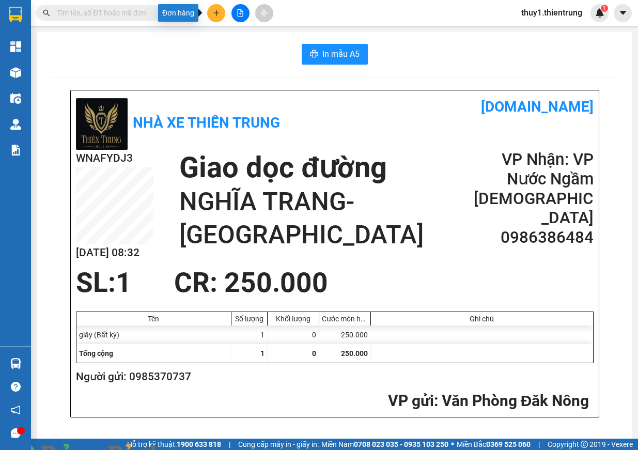
drag, startPoint x: 214, startPoint y: 7, endPoint x: 218, endPoint y: 35, distance: 28.1
click at [215, 13] on button at bounding box center [216, 13] width 18 height 18
click at [254, 44] on div "Tạo đơn hàng" at bounding box center [252, 39] width 78 height 20
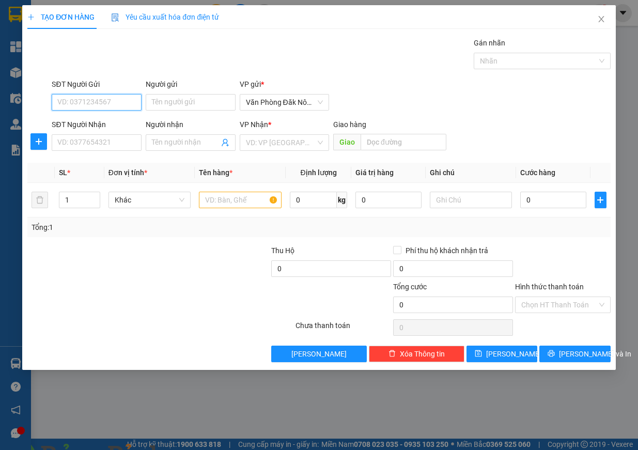
click at [117, 99] on input "SĐT Người Gửi" at bounding box center [97, 102] width 90 height 17
type input "0367394842"
click at [116, 118] on div "0367394842 0367394842" at bounding box center [97, 123] width 90 height 21
click at [116, 118] on form "SĐT Người Gửi 0367394842 Người gửi Tên người gửi VP gửi * Văn Phòng Đăk Nông SĐ…" at bounding box center [318, 117] width 583 height 76
drag, startPoint x: 102, startPoint y: 97, endPoint x: 105, endPoint y: 121, distance: 24.5
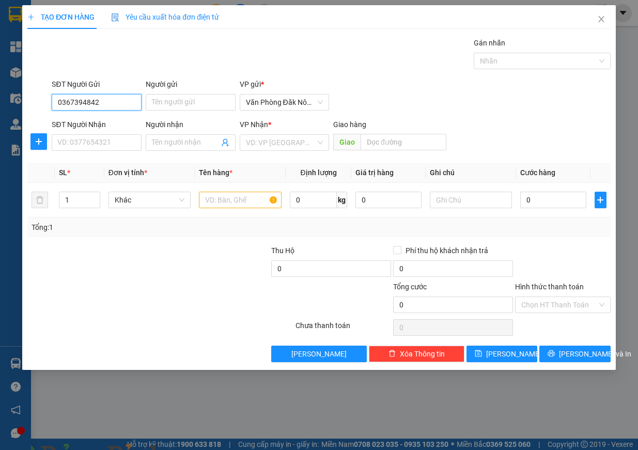
click at [103, 97] on input "0367394842" at bounding box center [97, 102] width 90 height 17
click at [100, 147] on input "SĐT Người Nhận" at bounding box center [97, 142] width 90 height 17
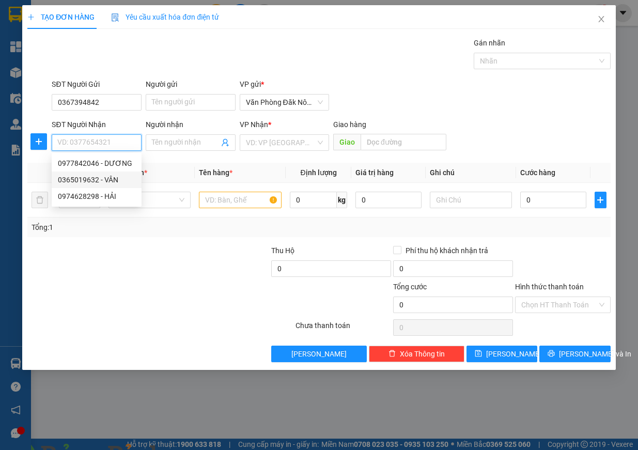
click at [113, 176] on div "0365019632 - VÂN" at bounding box center [97, 179] width 78 height 11
type input "0365019632"
type input "VÂN"
type input "CẦU BẾN THỦY"
type input "250.000"
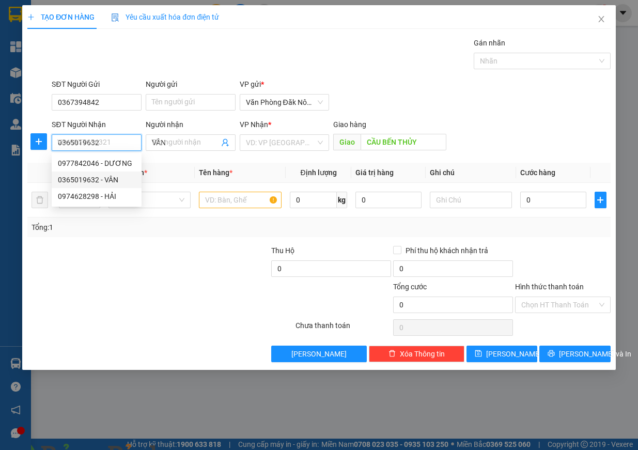
type input "250.000"
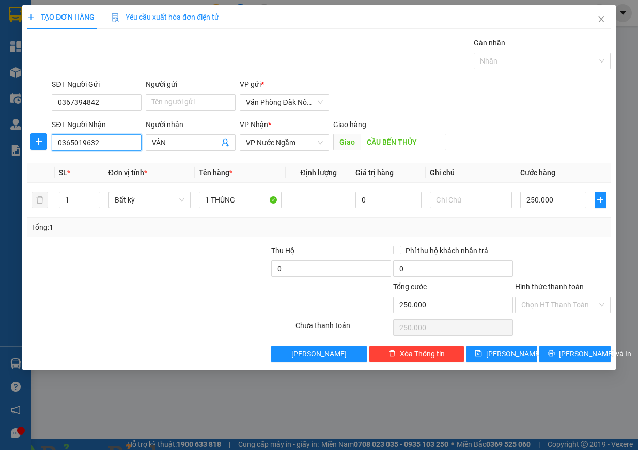
click at [105, 145] on input "0365019632" at bounding box center [97, 142] width 90 height 17
type input "0962345619"
click at [554, 200] on input "250.000" at bounding box center [553, 200] width 66 height 17
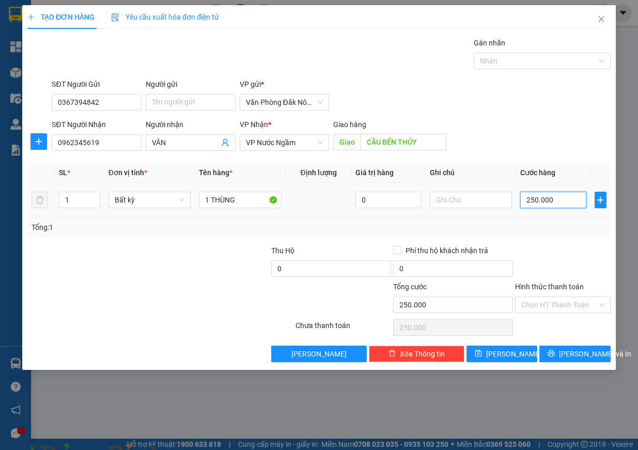
type input "2"
type input "20"
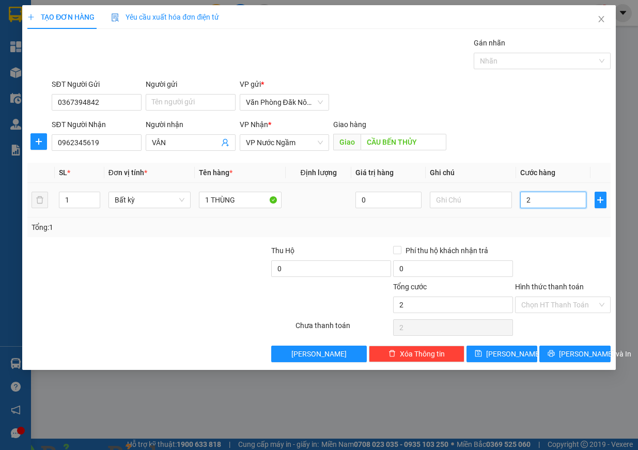
type input "20"
type input "200"
type input "2.000"
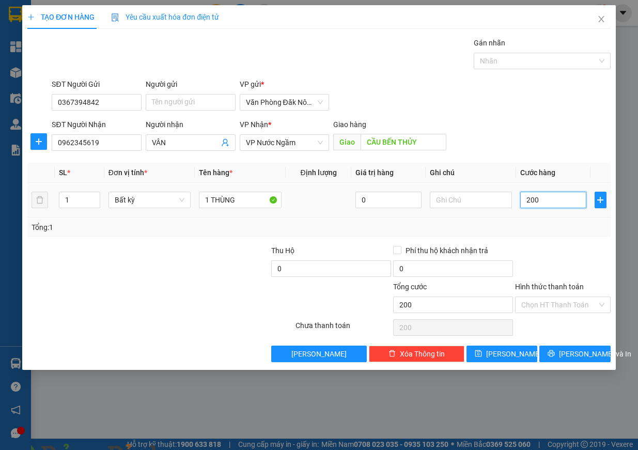
type input "2.000"
type input "20.000"
type input "200.000"
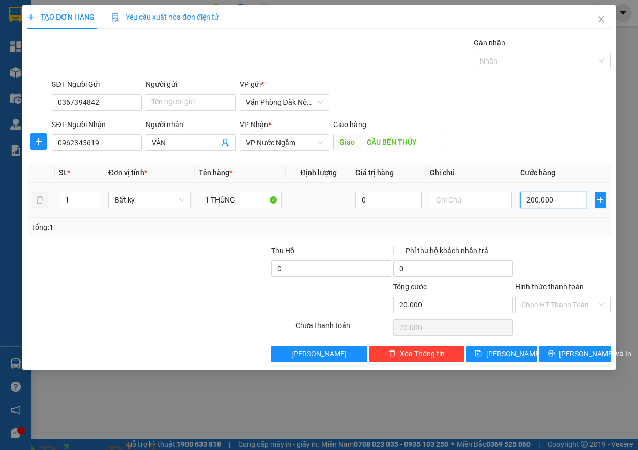
type input "200.000"
click at [575, 301] on input "Hình thức thanh toán" at bounding box center [559, 305] width 76 height 16
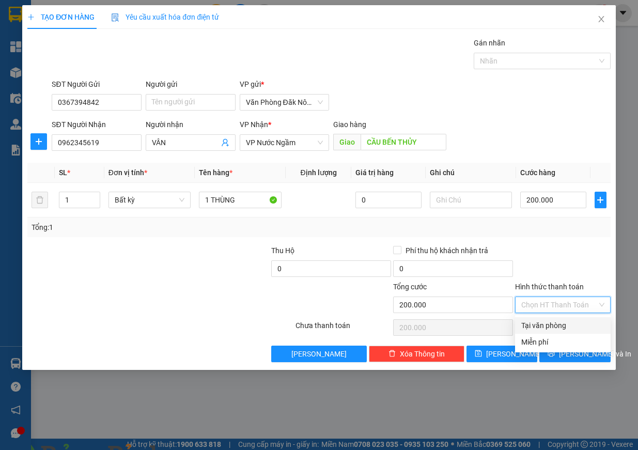
click at [574, 259] on div at bounding box center [563, 263] width 98 height 36
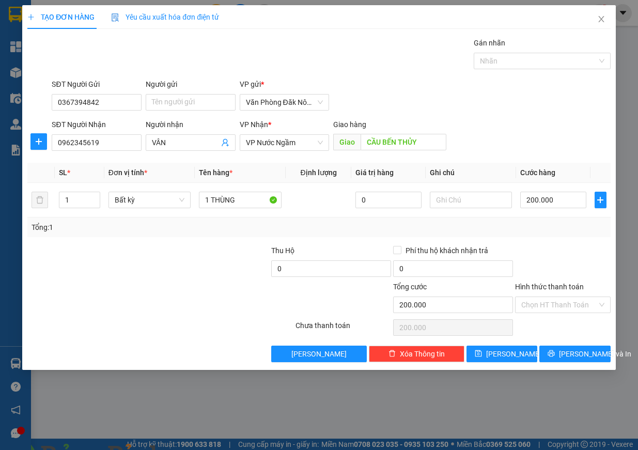
click at [578, 363] on div "TẠO ĐƠN HÀNG Yêu cầu xuất hóa đơn điện tử Transit Pickup Surcharge Ids Transit …" at bounding box center [319, 187] width 594 height 365
click at [579, 353] on span "Lưu và In" at bounding box center [595, 353] width 72 height 11
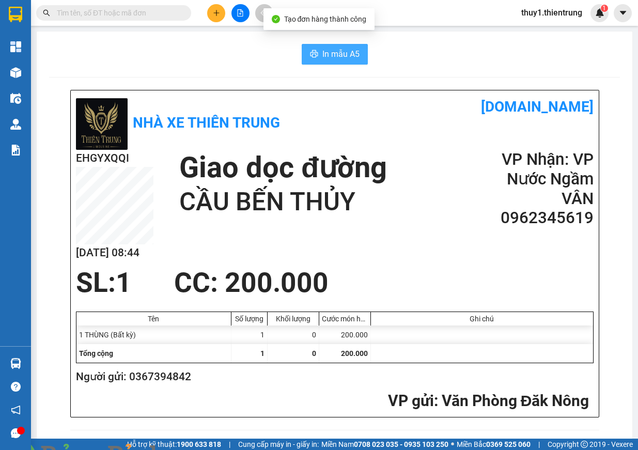
click at [342, 59] on span "In mẫu A5" at bounding box center [340, 54] width 37 height 13
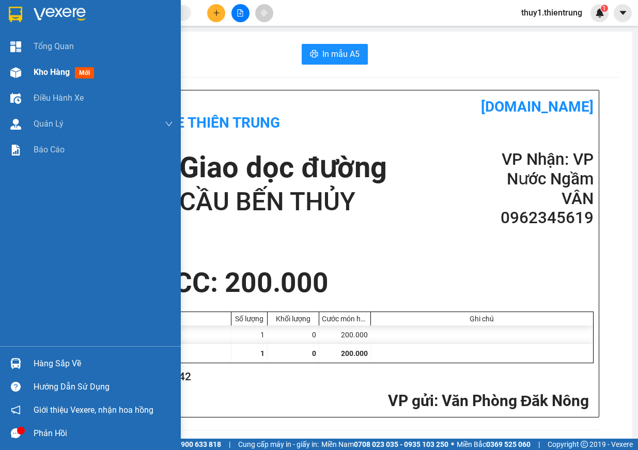
click at [10, 72] on div at bounding box center [16, 73] width 18 height 18
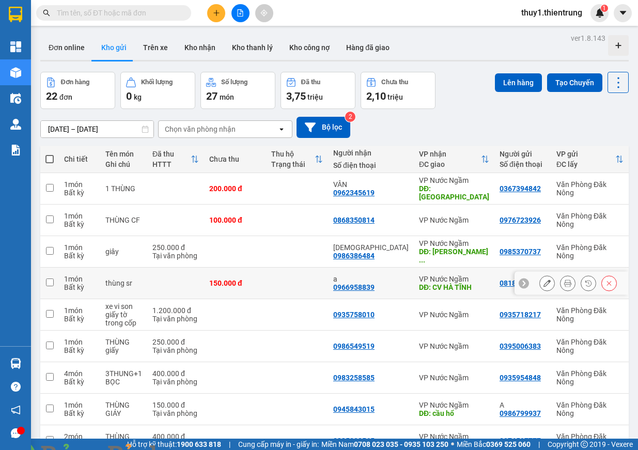
scroll to position [326, 0]
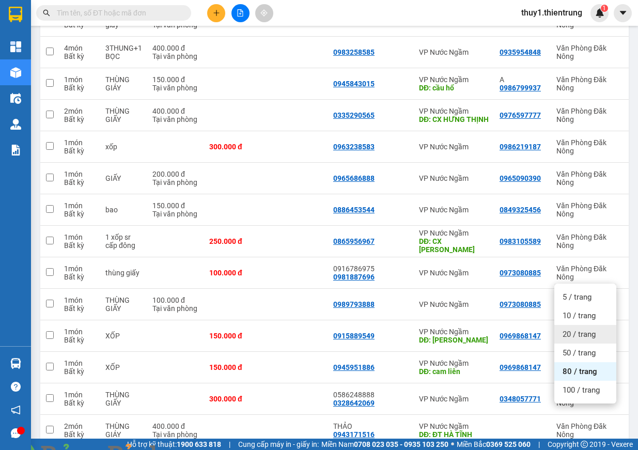
click at [588, 335] on span "20 / trang" at bounding box center [579, 334] width 33 height 10
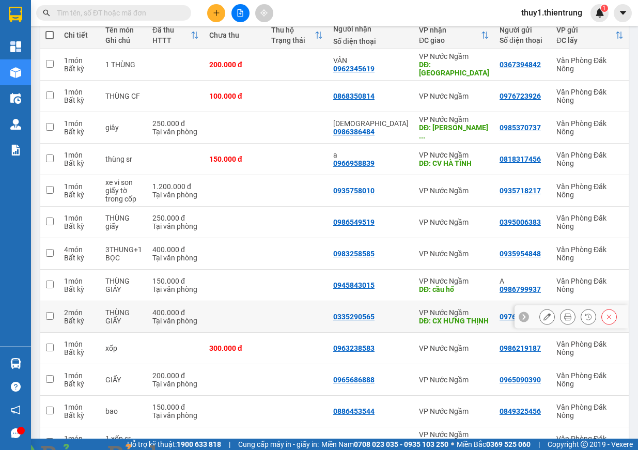
scroll to position [0, 0]
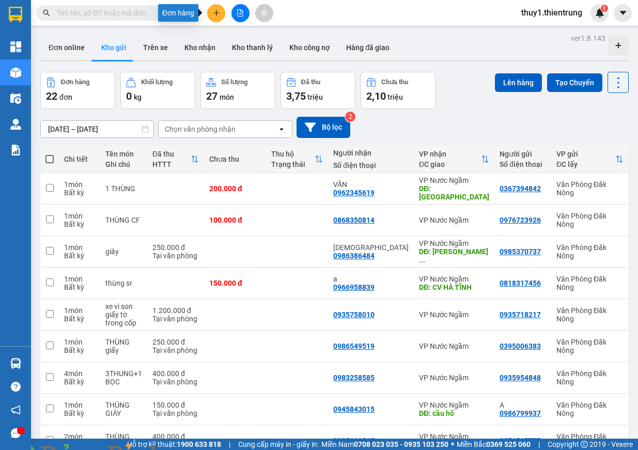
click at [213, 15] on icon "plus" at bounding box center [216, 12] width 7 height 7
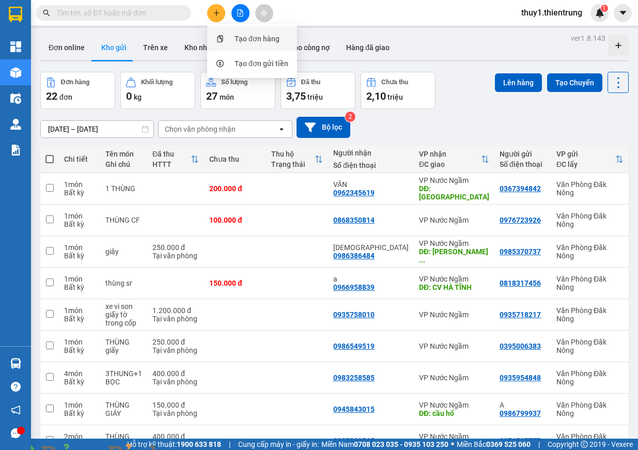
click at [246, 36] on div "Tạo đơn hàng" at bounding box center [257, 38] width 45 height 11
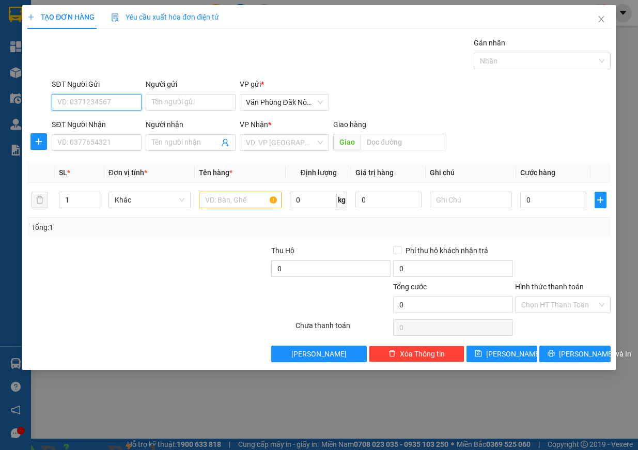
click at [110, 106] on input "SĐT Người Gửi" at bounding box center [97, 102] width 90 height 17
type input "0963768678"
type input "0975562682"
type input "TÙNG"
type input "200.000"
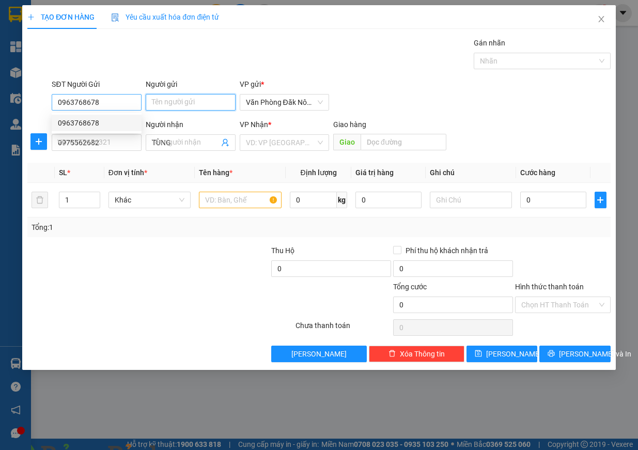
type input "200.000"
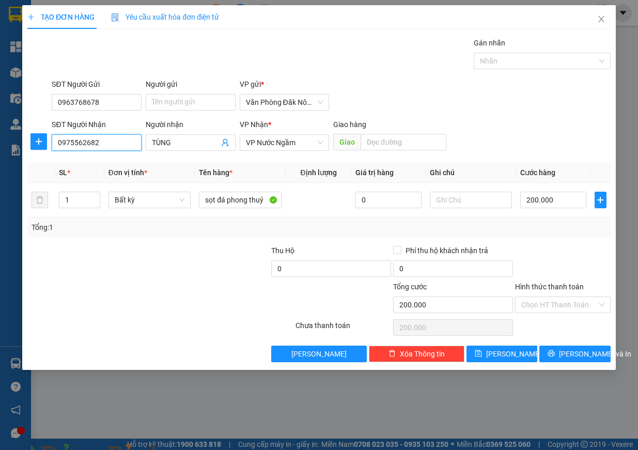
click at [110, 145] on input "0975562682" at bounding box center [97, 142] width 90 height 17
click at [168, 168] on th "Đơn vị tính *" at bounding box center [149, 173] width 91 height 20
click at [569, 205] on input "200.000" at bounding box center [553, 200] width 66 height 17
type input "1"
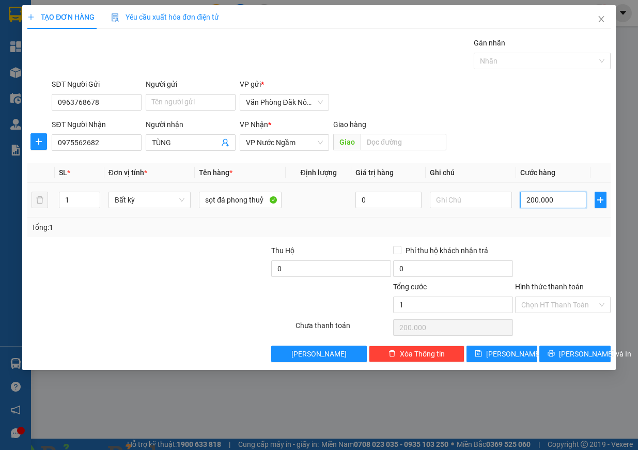
type input "1"
type input "15"
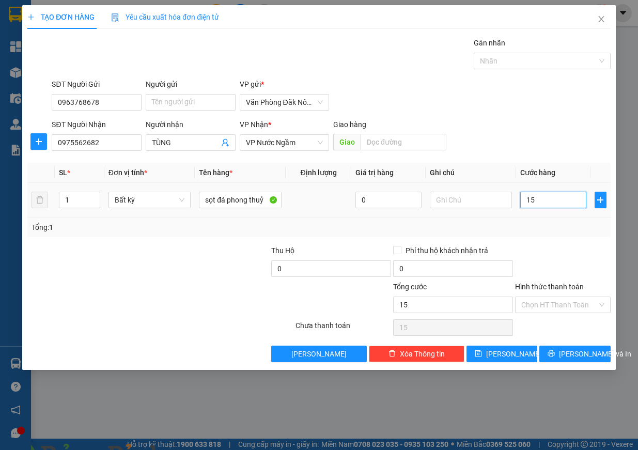
type input "150"
type input "1.500"
click at [575, 306] on input "Hình thức thanh toán" at bounding box center [559, 305] width 76 height 16
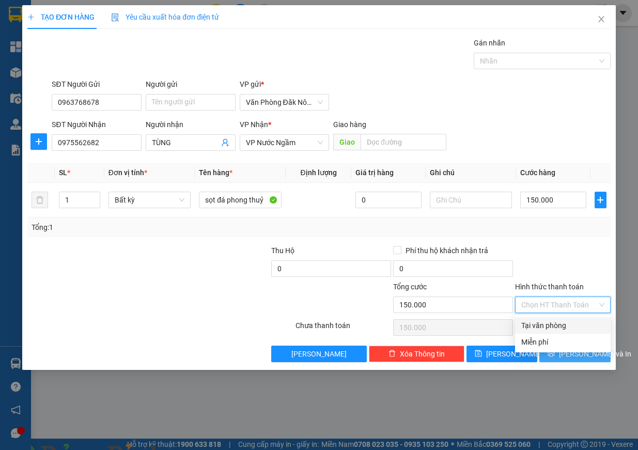
drag, startPoint x: 573, startPoint y: 323, endPoint x: 573, endPoint y: 347, distance: 23.8
click at [573, 324] on div "Tại văn phòng" at bounding box center [562, 325] width 83 height 11
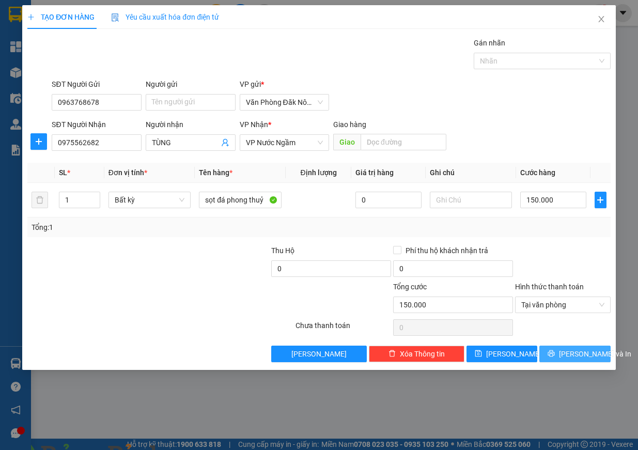
click at [574, 356] on span "Lưu và In" at bounding box center [595, 353] width 72 height 11
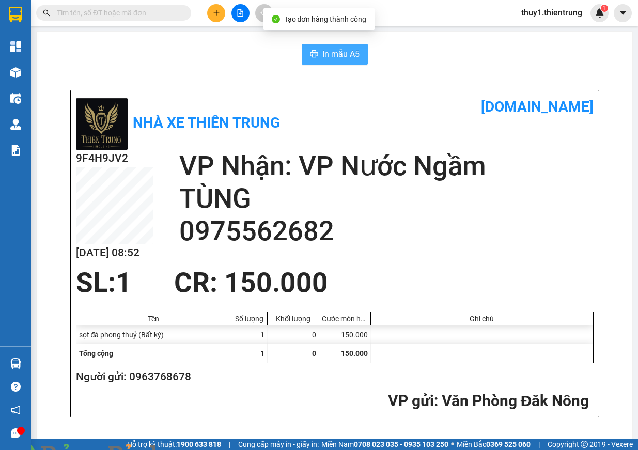
click at [327, 60] on span "In mẫu A5" at bounding box center [340, 54] width 37 height 13
click at [339, 47] on button "In mẫu A5" at bounding box center [335, 54] width 66 height 21
